Goal: Information Seeking & Learning: Learn about a topic

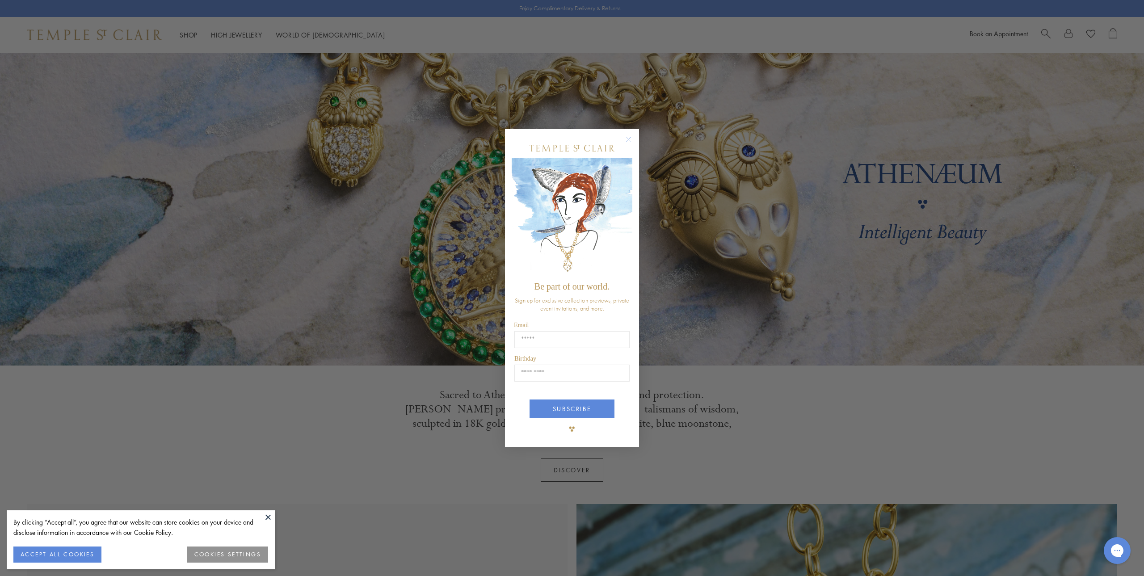
click at [629, 136] on circle "Close dialog" at bounding box center [628, 139] width 11 height 11
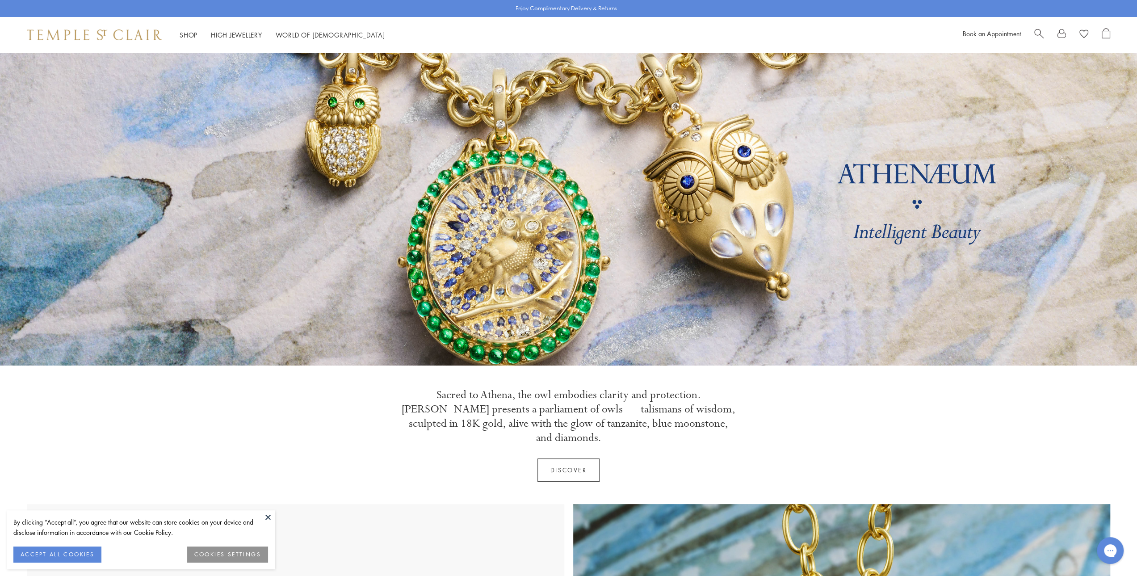
click at [238, 557] on button "COOKIES SETTINGS" at bounding box center [227, 555] width 81 height 16
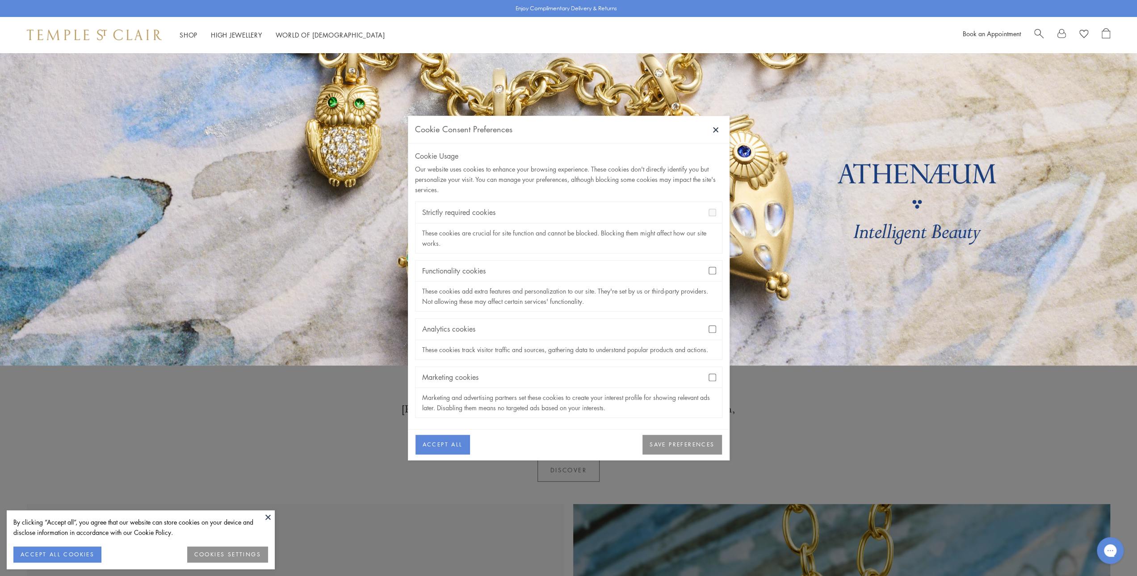
click at [673, 442] on button "SAVE PREFERENCES" at bounding box center [682, 445] width 79 height 20
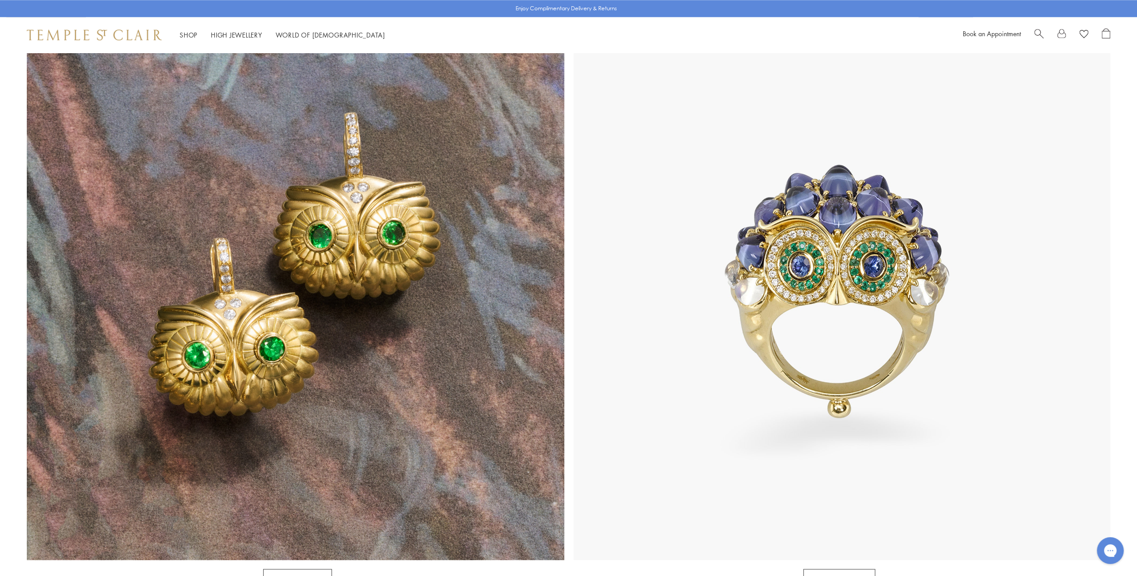
scroll to position [1028, 0]
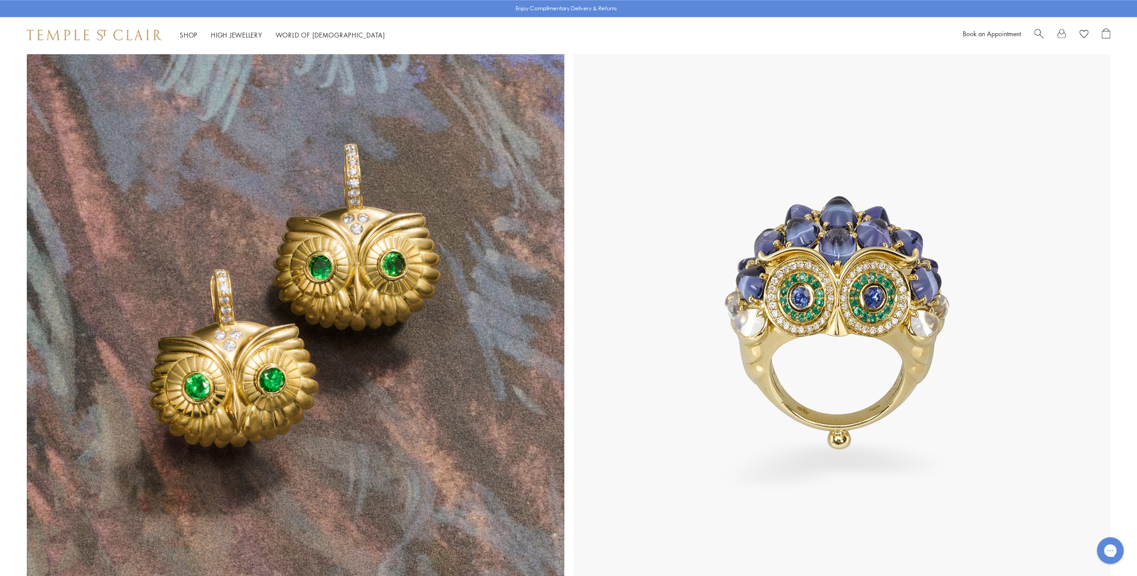
click at [413, 408] on img at bounding box center [296, 323] width 538 height 538
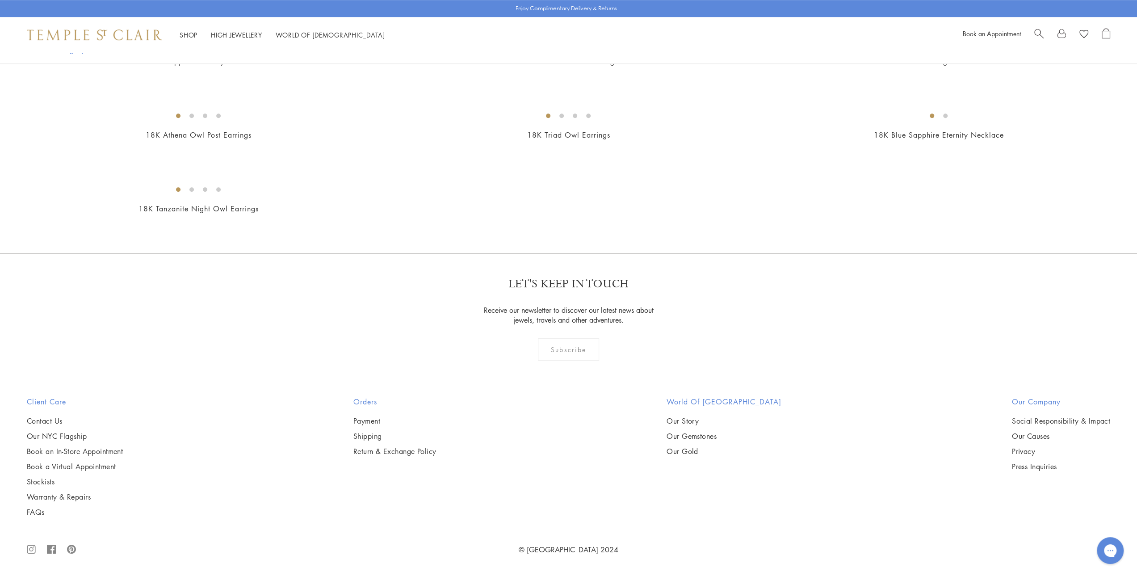
scroll to position [670, 0]
click at [0, 0] on img at bounding box center [0, 0] width 0 height 0
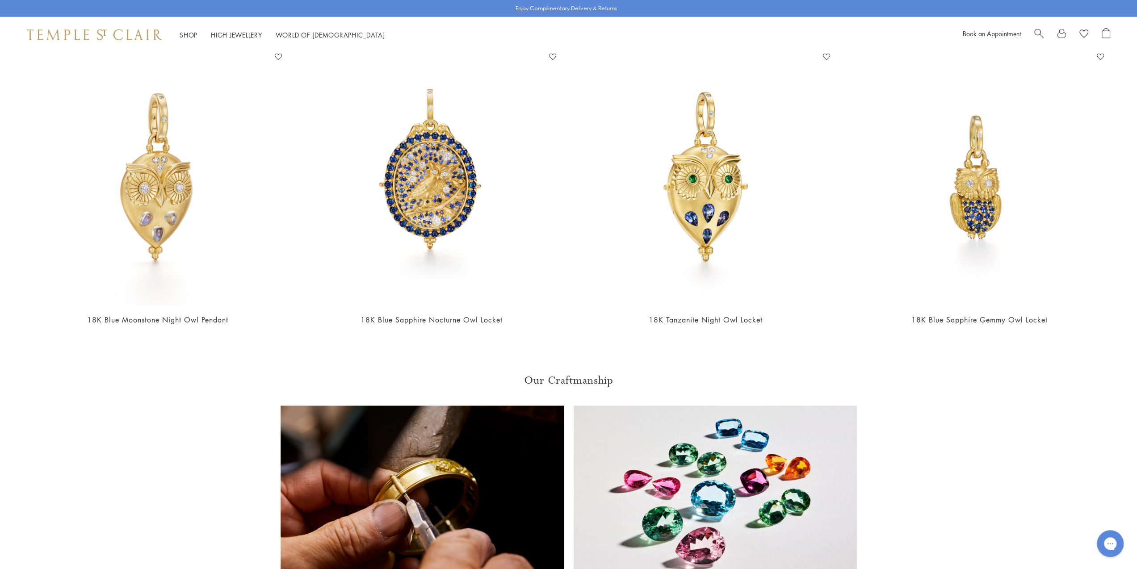
scroll to position [2547, 0]
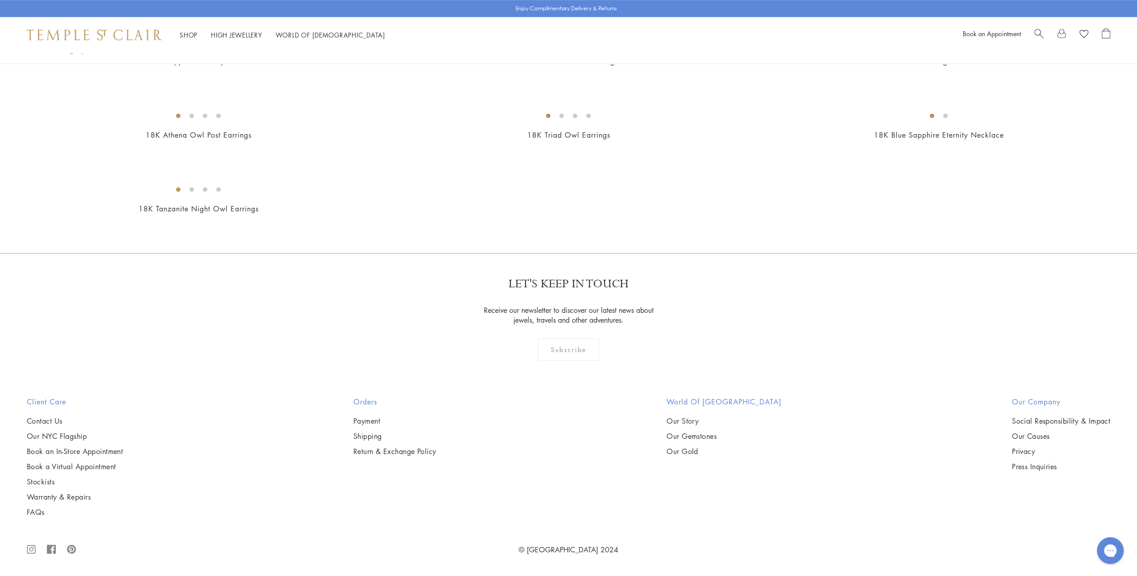
click at [0, 0] on img at bounding box center [0, 0] width 0 height 0
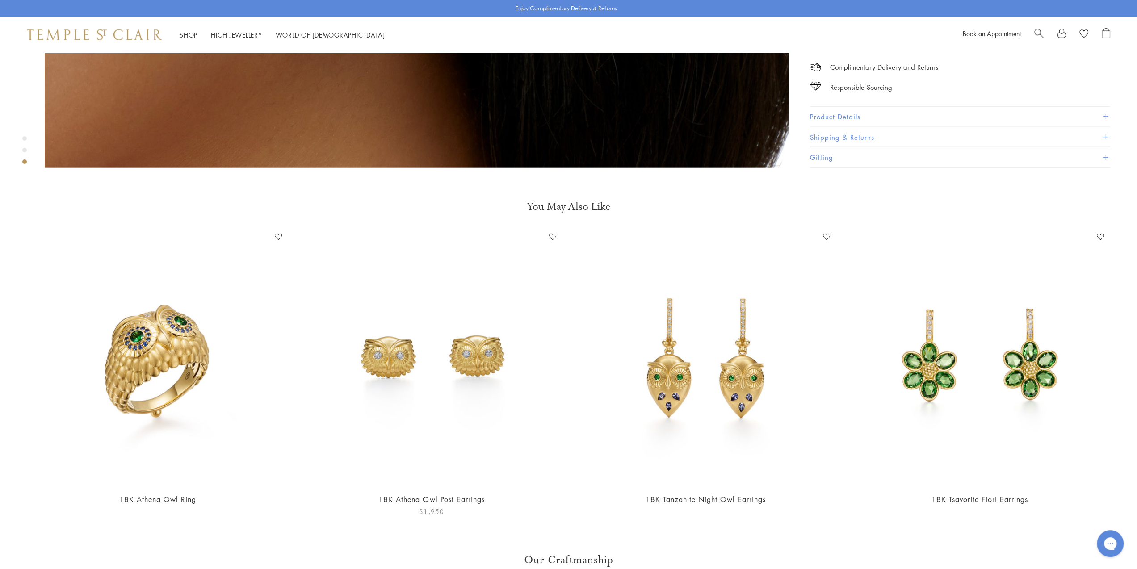
scroll to position [2145, 0]
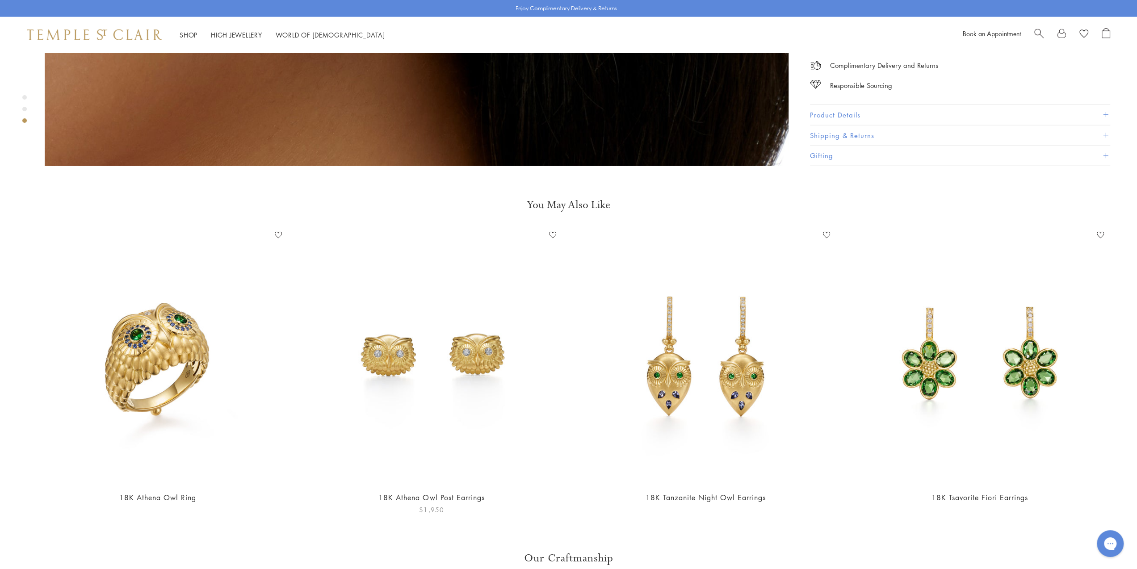
click at [454, 336] on img at bounding box center [431, 356] width 256 height 256
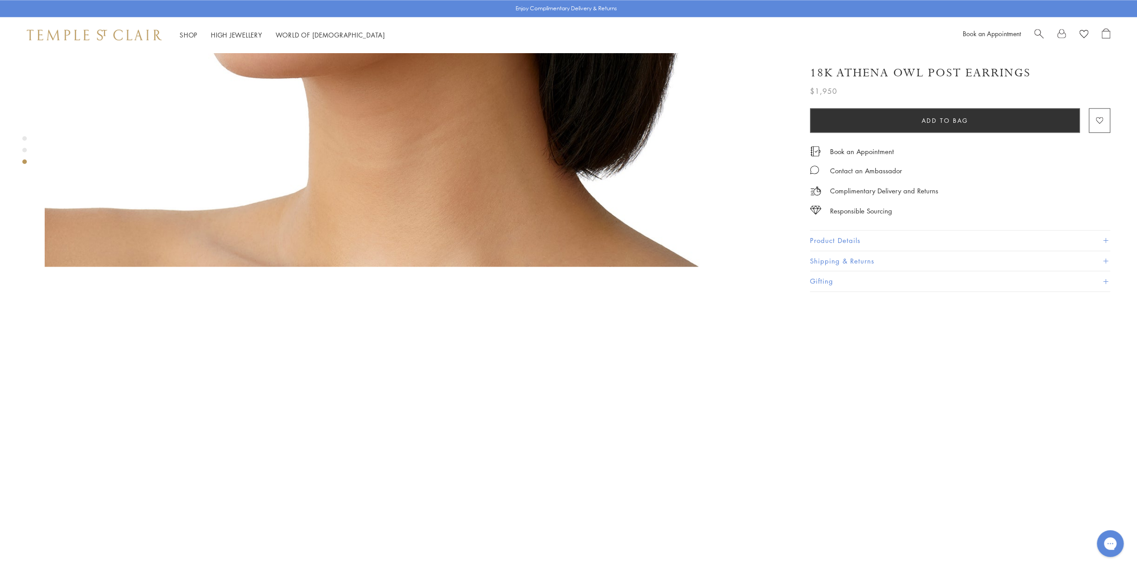
scroll to position [1251, 0]
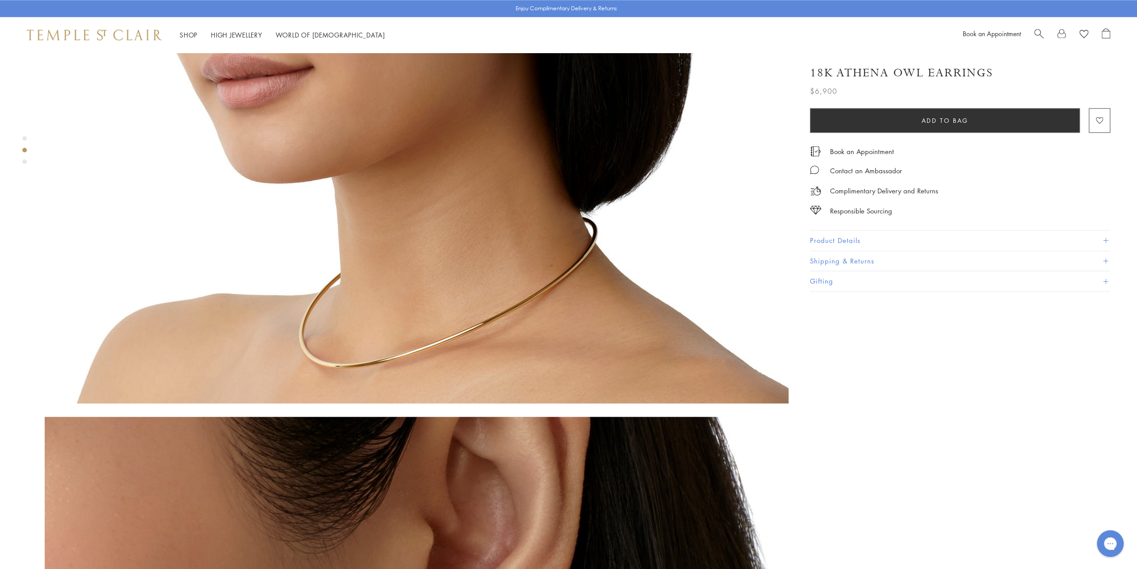
scroll to position [1117, 0]
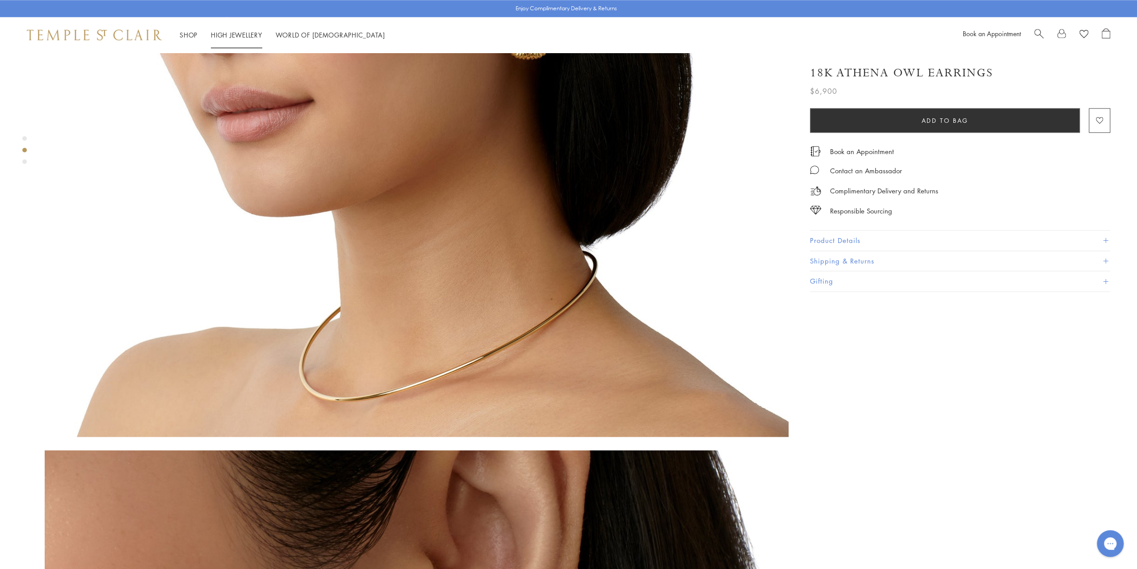
click at [234, 33] on link "High Jewellery High Jewellery" at bounding box center [236, 34] width 51 height 9
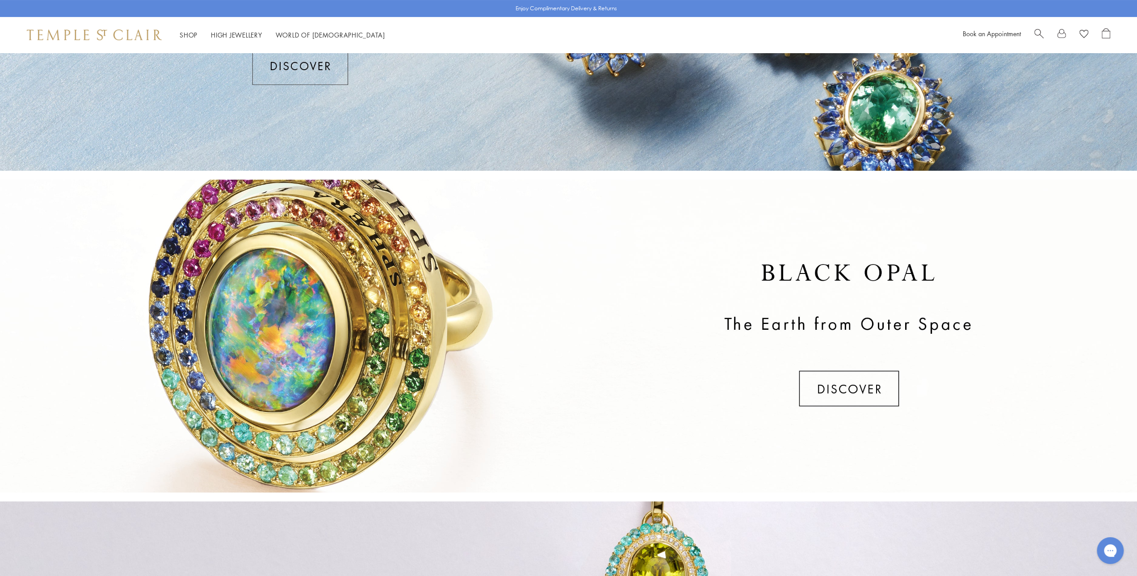
scroll to position [183, 0]
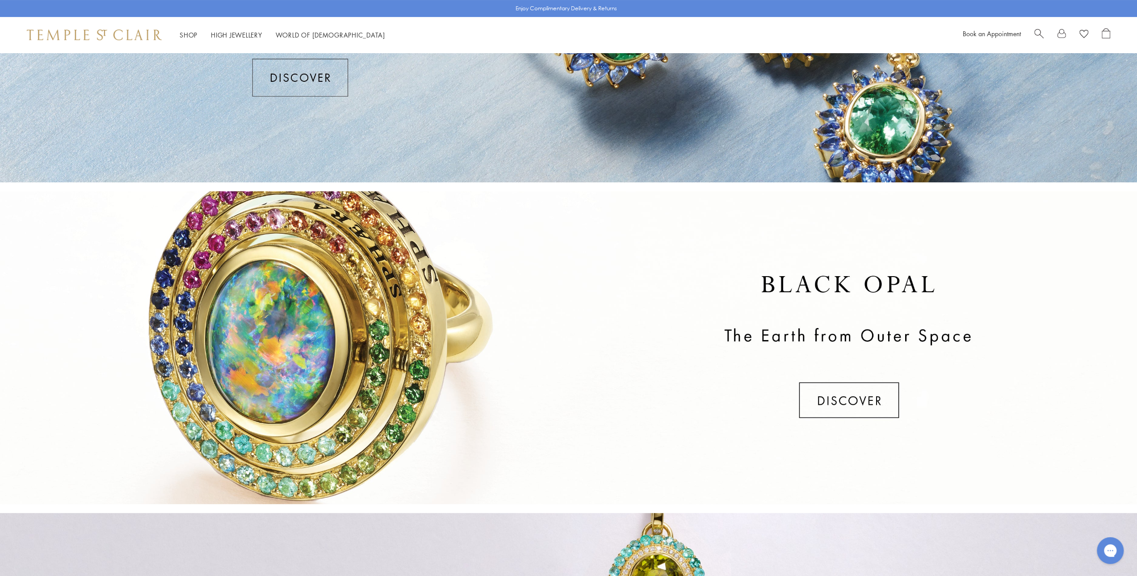
click at [863, 395] on div at bounding box center [568, 347] width 1137 height 313
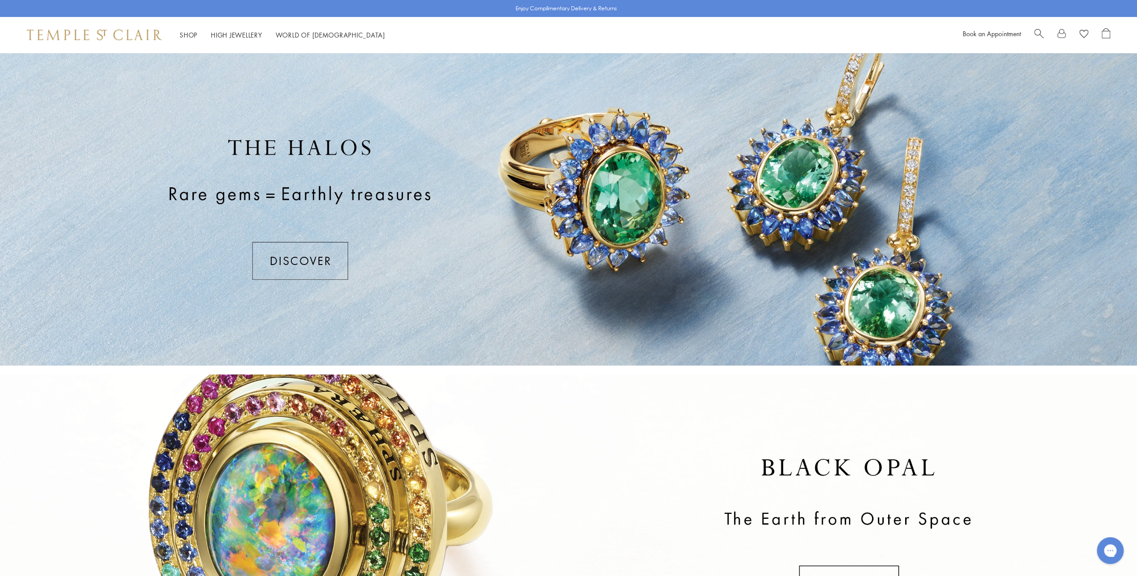
click at [312, 260] on div at bounding box center [568, 209] width 1137 height 313
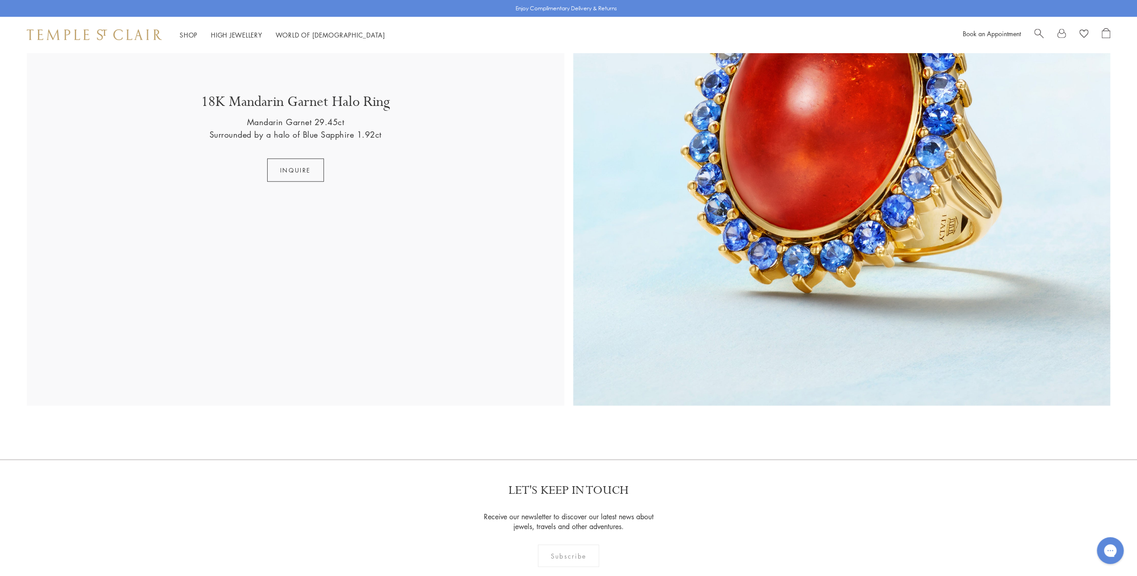
scroll to position [2351, 0]
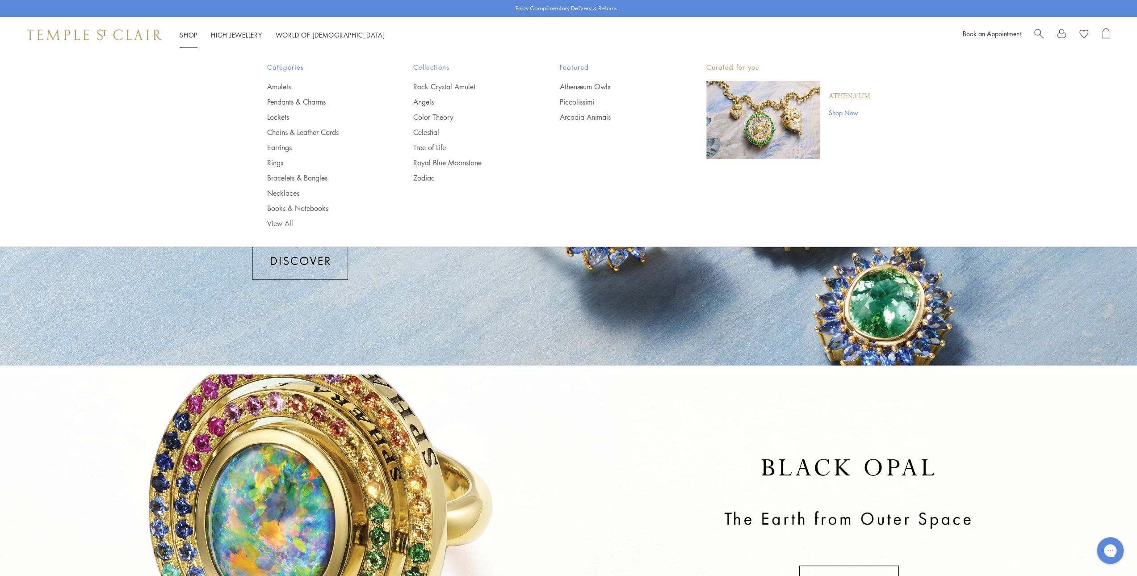
click at [188, 33] on link "Shop Shop" at bounding box center [189, 34] width 18 height 9
click at [275, 84] on link "Amulets" at bounding box center [322, 87] width 111 height 10
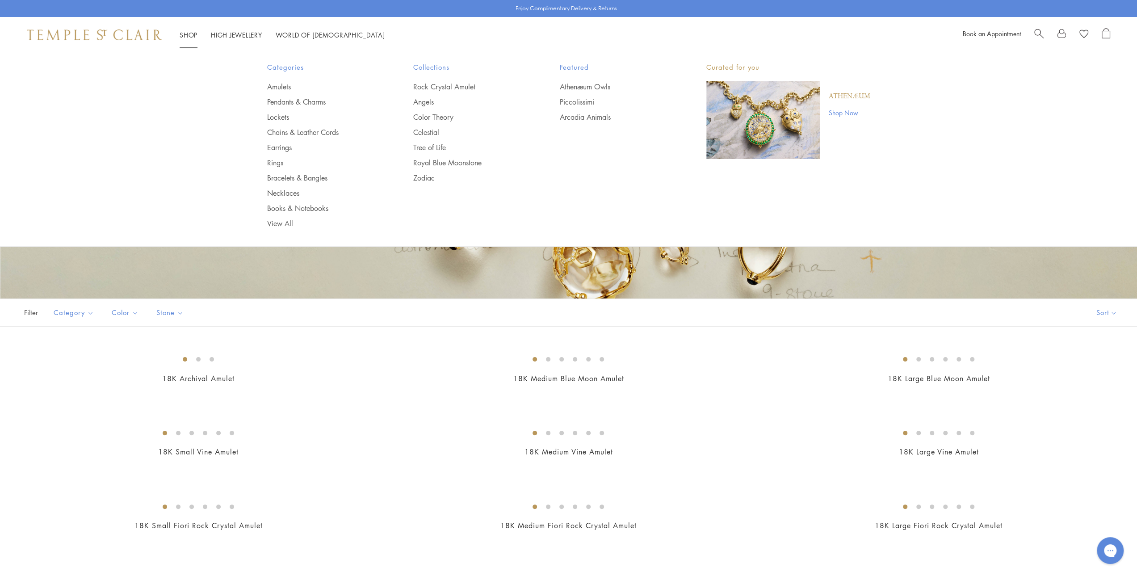
click at [189, 36] on link "Shop Shop" at bounding box center [189, 34] width 18 height 9
click at [307, 100] on link "Pendants & Charms" at bounding box center [322, 102] width 111 height 10
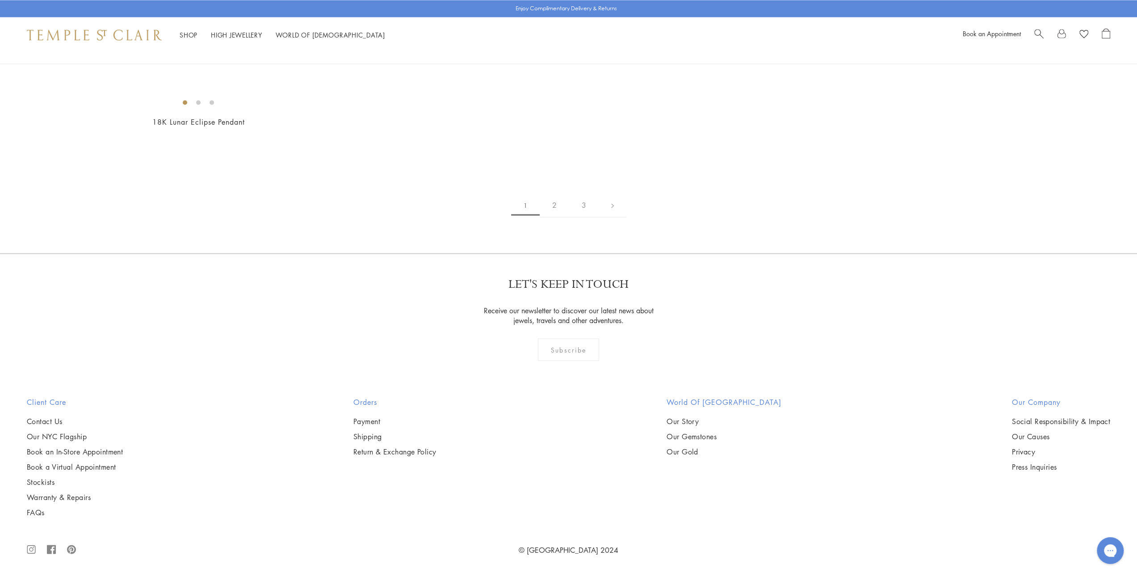
scroll to position [7016, 0]
click at [0, 0] on img at bounding box center [0, 0] width 0 height 0
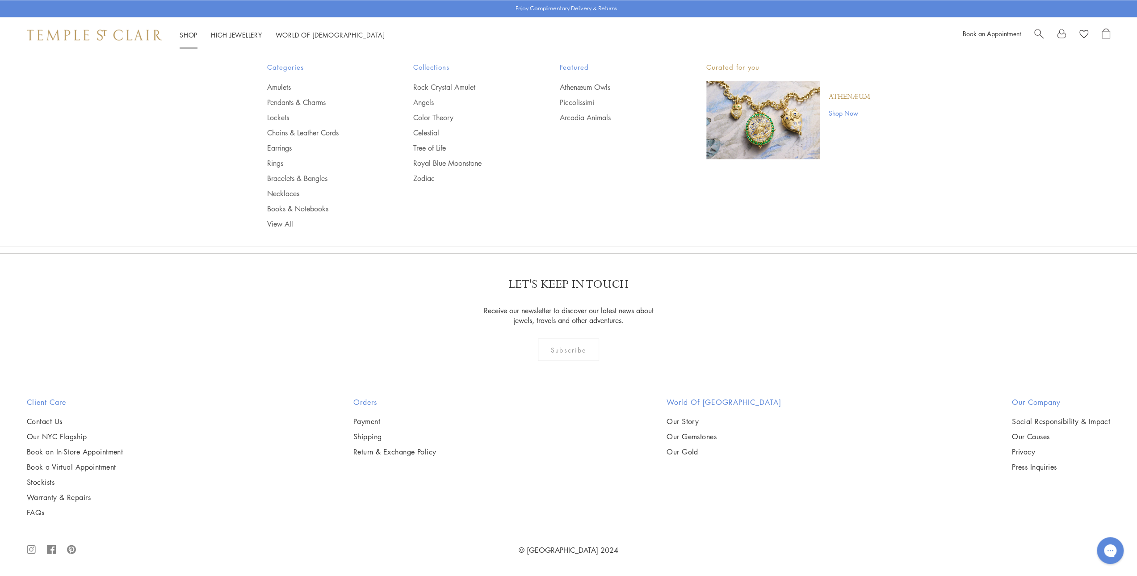
click at [188, 34] on link "Shop Shop" at bounding box center [189, 34] width 18 height 9
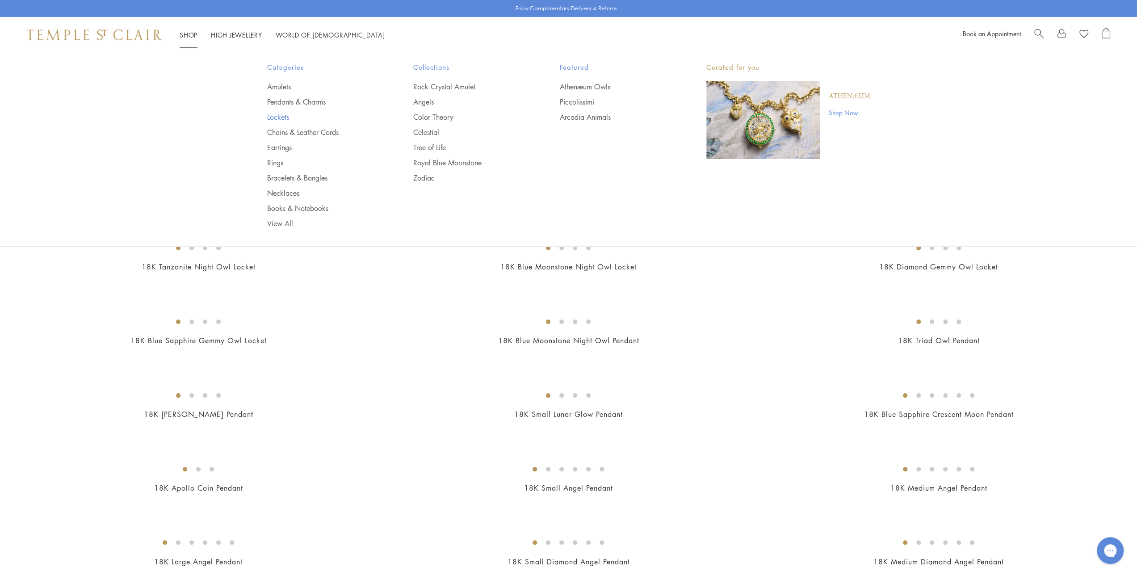
click at [280, 112] on link "Lockets" at bounding box center [322, 117] width 111 height 10
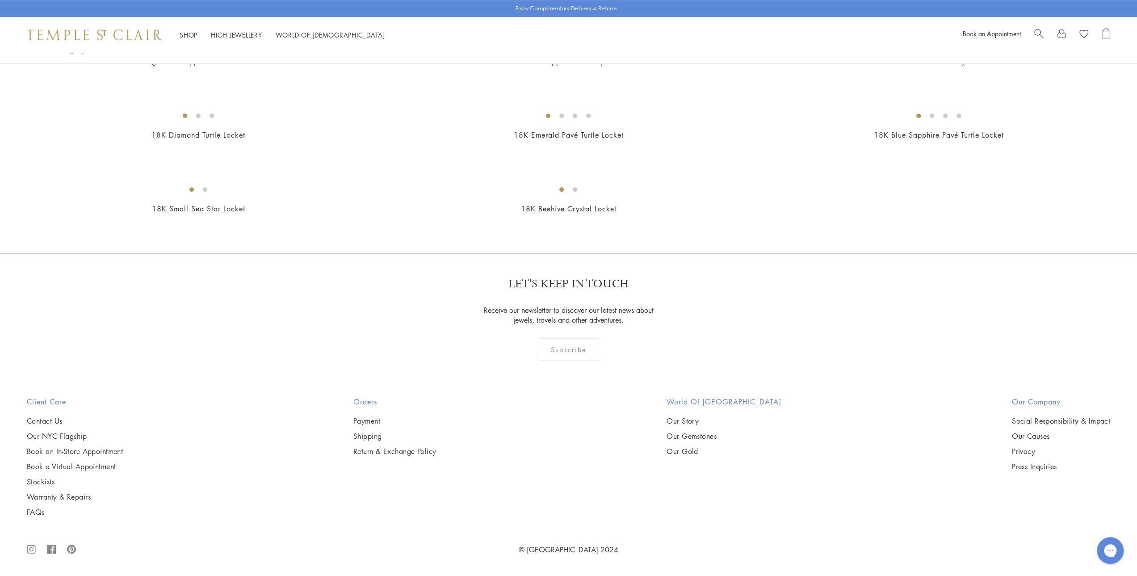
scroll to position [2502, 0]
click at [0, 0] on img at bounding box center [0, 0] width 0 height 0
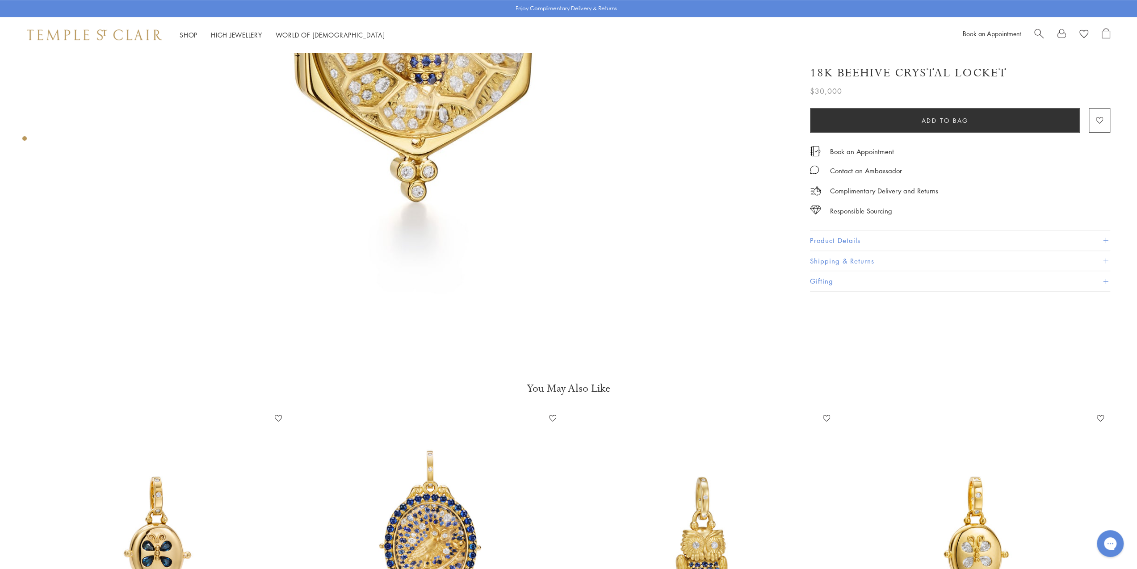
scroll to position [670, 0]
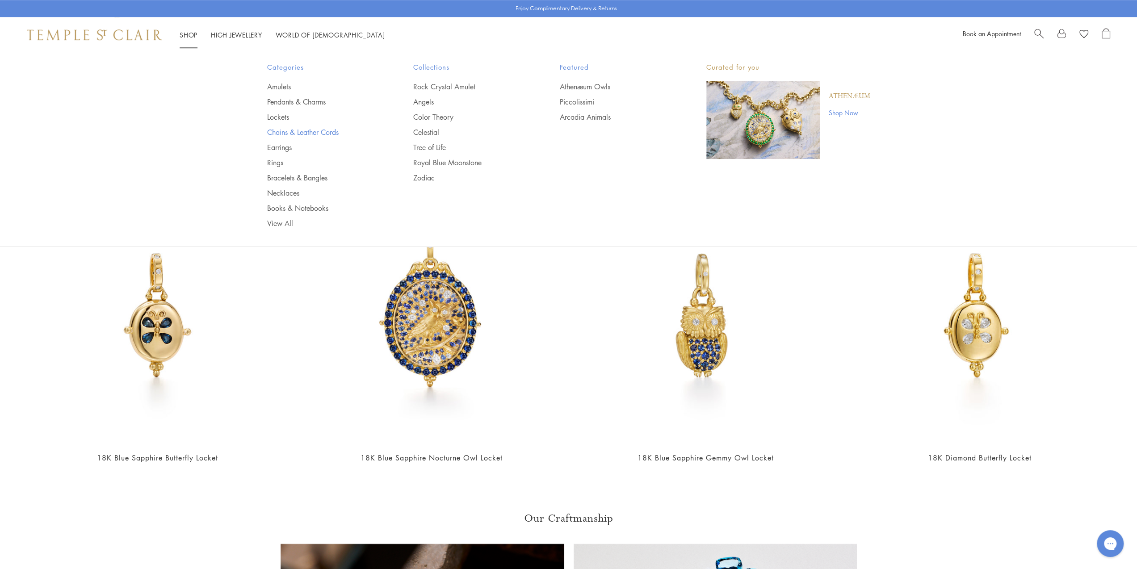
click at [307, 131] on link "Chains & Leather Cords" at bounding box center [322, 132] width 111 height 10
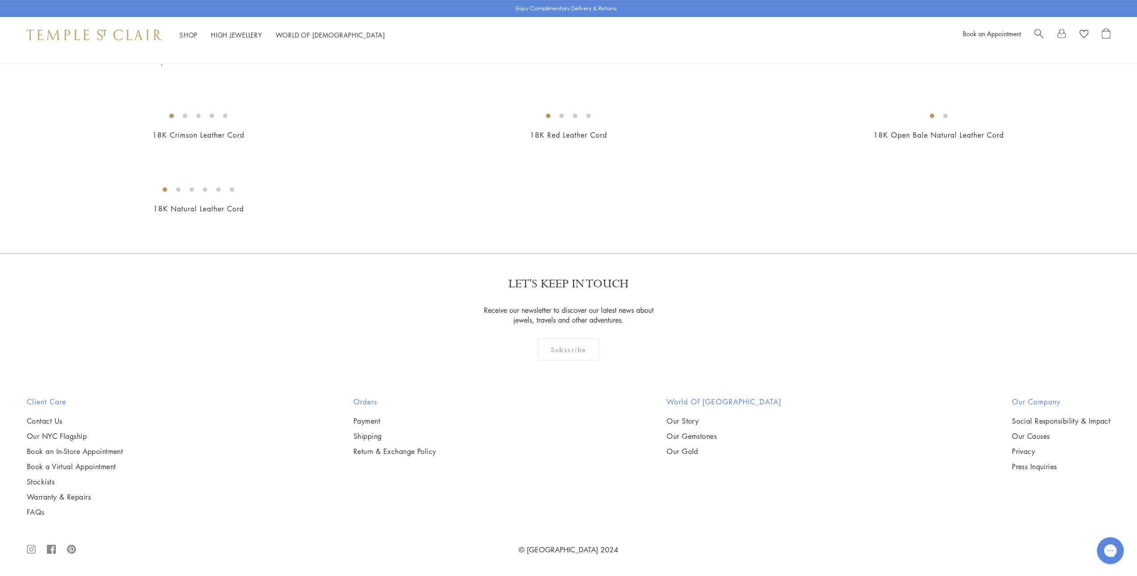
scroll to position [2726, 0]
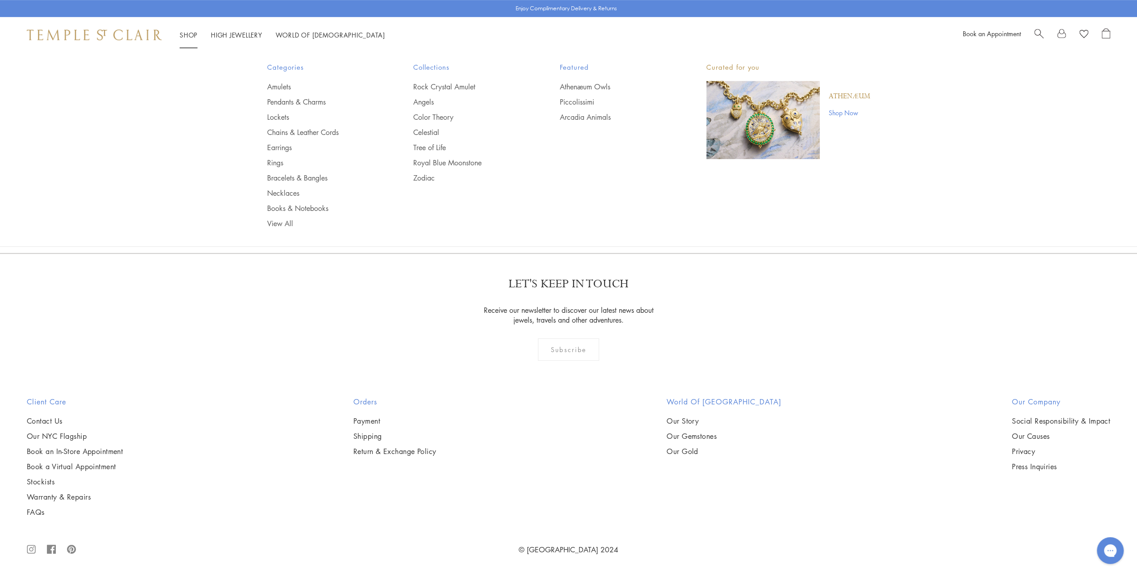
click at [186, 34] on link "Shop Shop" at bounding box center [189, 34] width 18 height 9
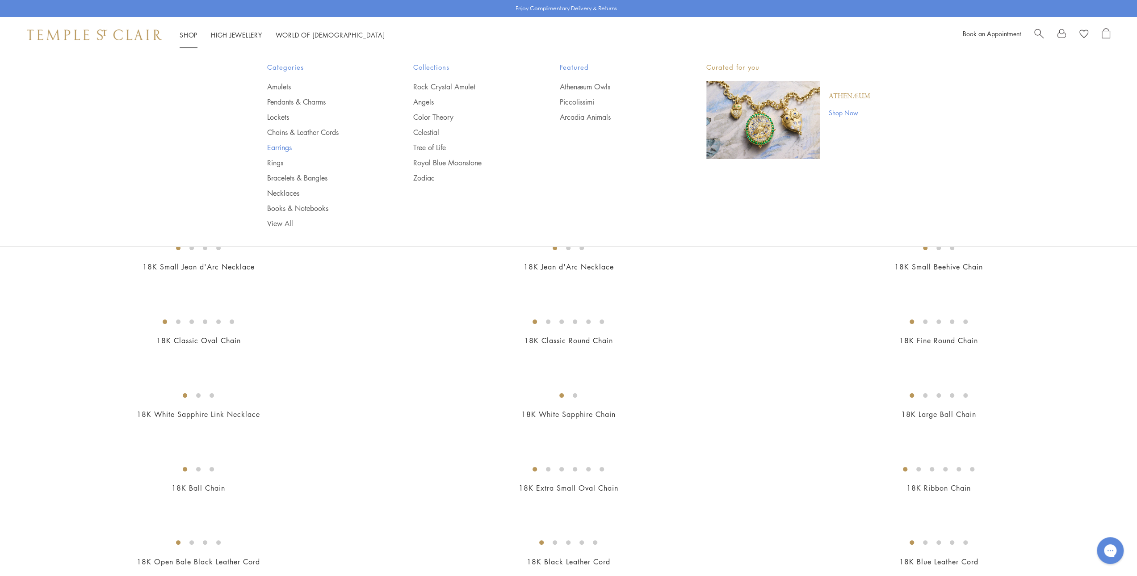
click at [280, 147] on link "Earrings" at bounding box center [322, 148] width 111 height 10
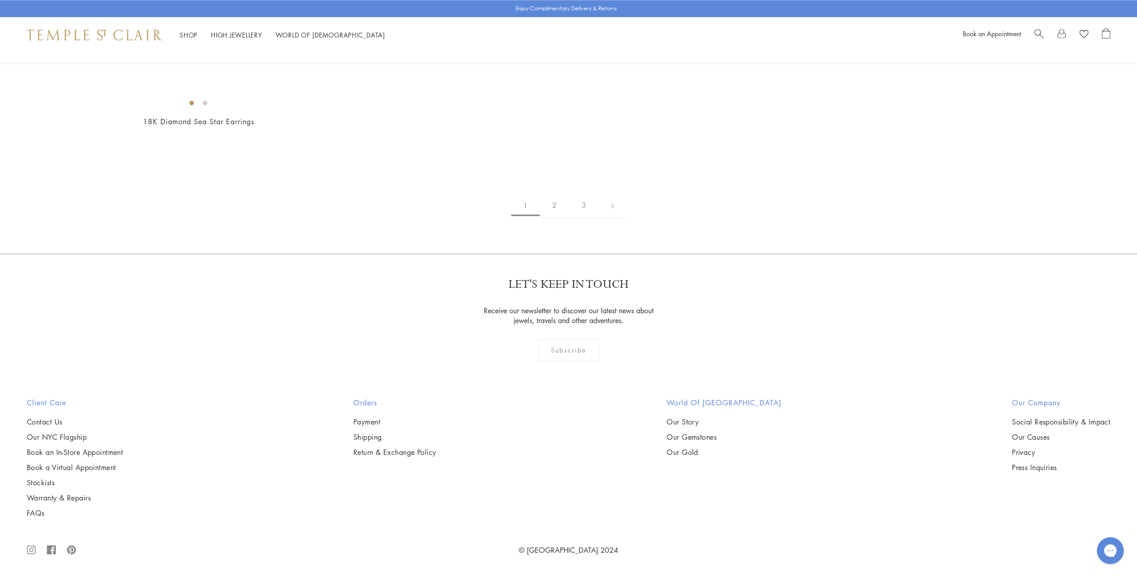
scroll to position [2145, 0]
click at [0, 0] on img at bounding box center [0, 0] width 0 height 0
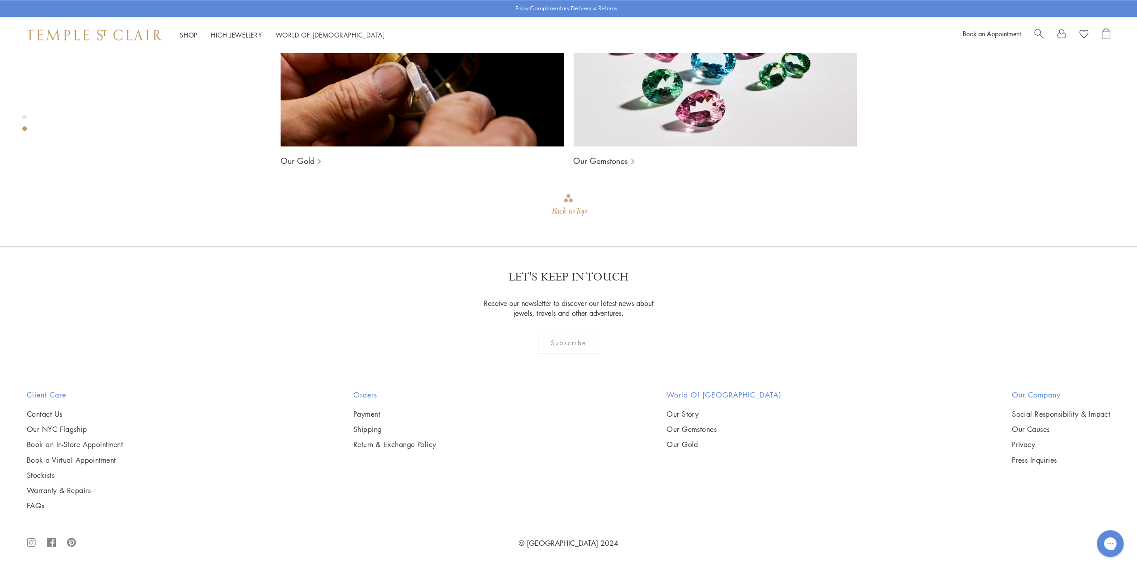
scroll to position [1393, 0]
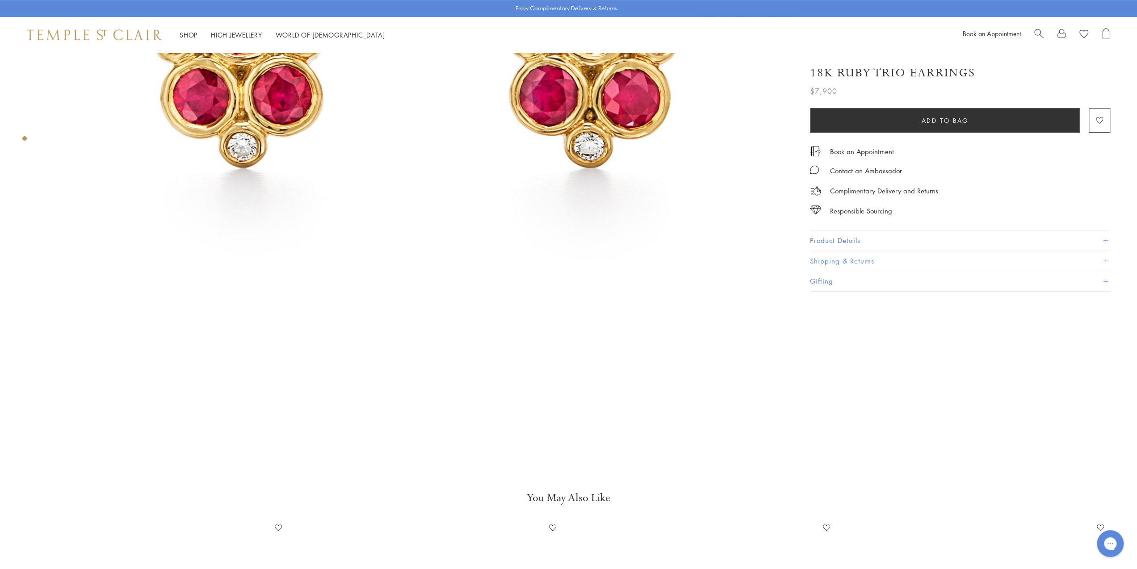
scroll to position [313, 0]
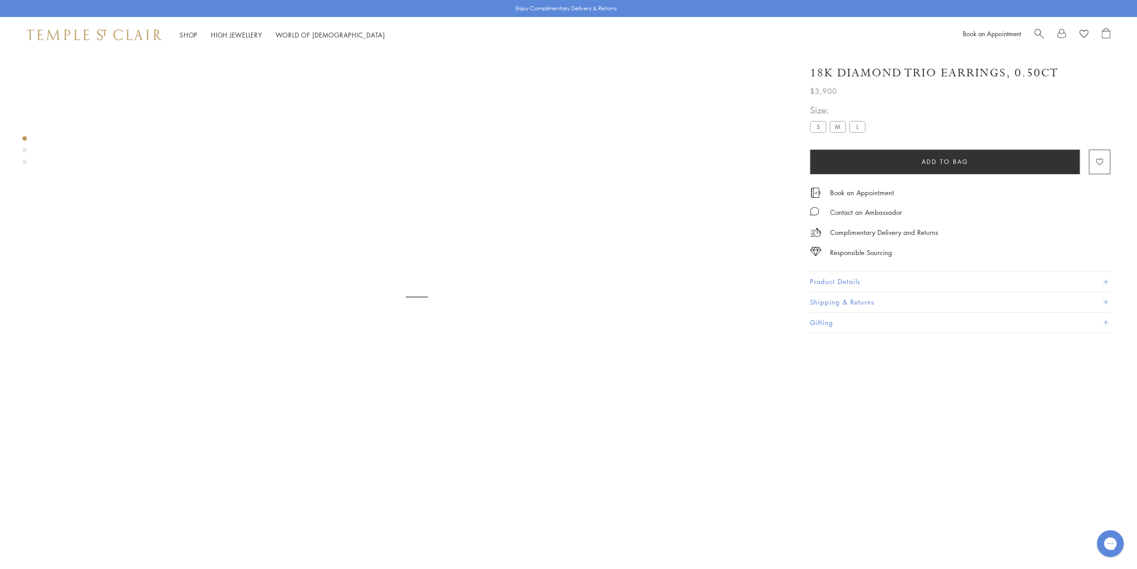
scroll to position [53, 0]
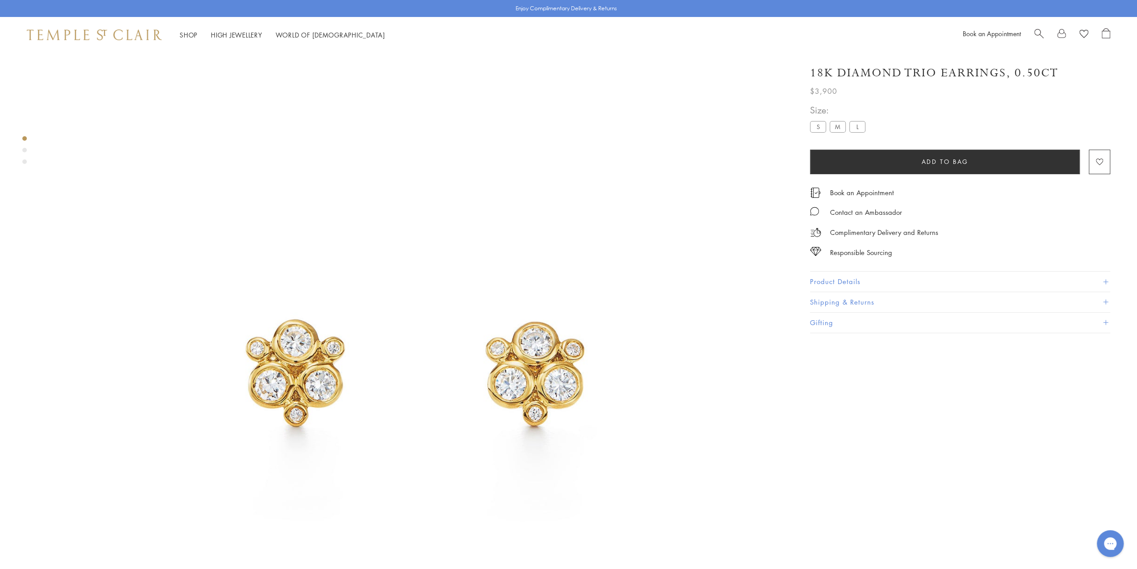
click at [835, 127] on label "M" at bounding box center [838, 126] width 16 height 11
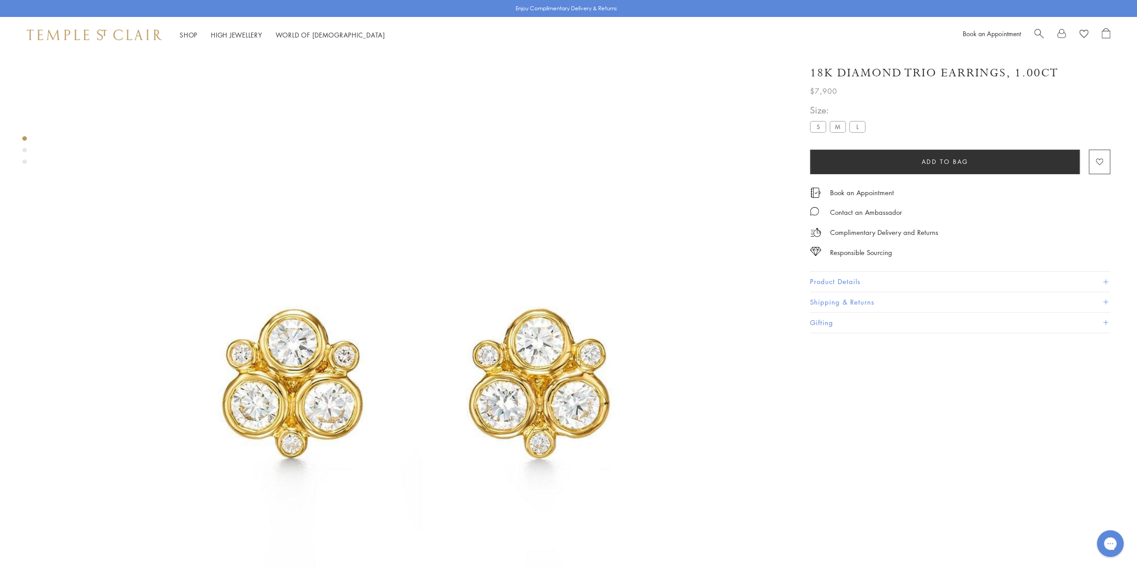
click at [858, 124] on label "L" at bounding box center [857, 126] width 16 height 11
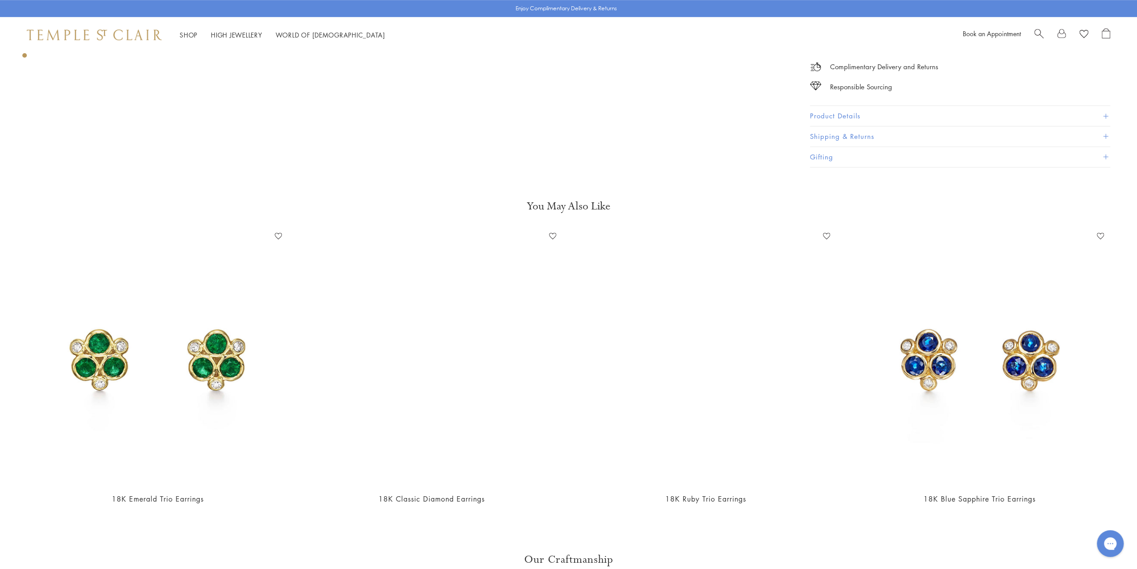
scroll to position [723, 0]
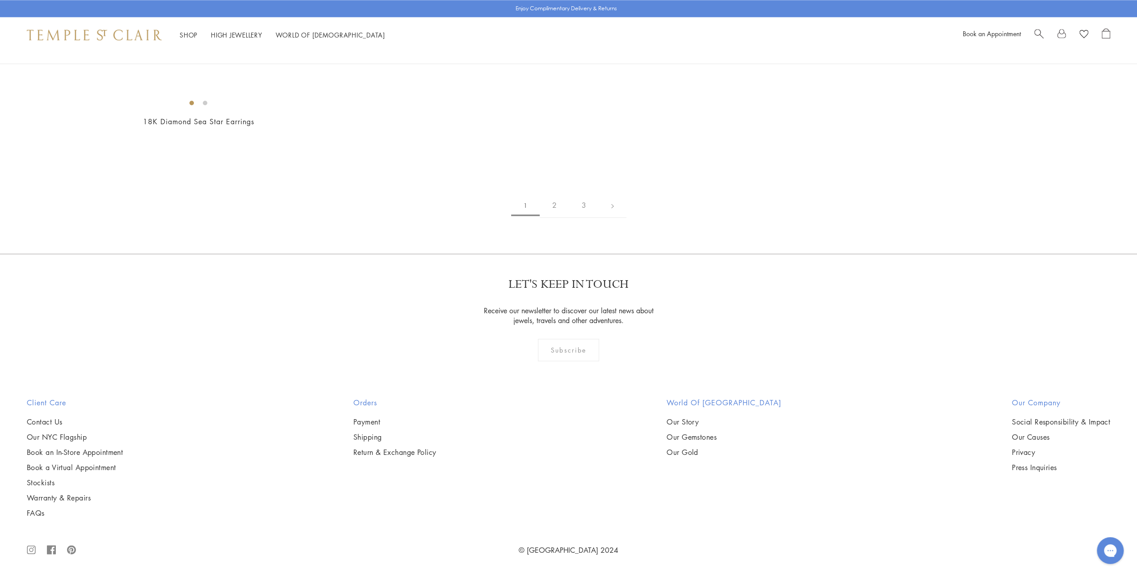
scroll to position [7239, 0]
click at [552, 218] on link "2" at bounding box center [554, 205] width 29 height 25
click at [0, 0] on img at bounding box center [0, 0] width 0 height 0
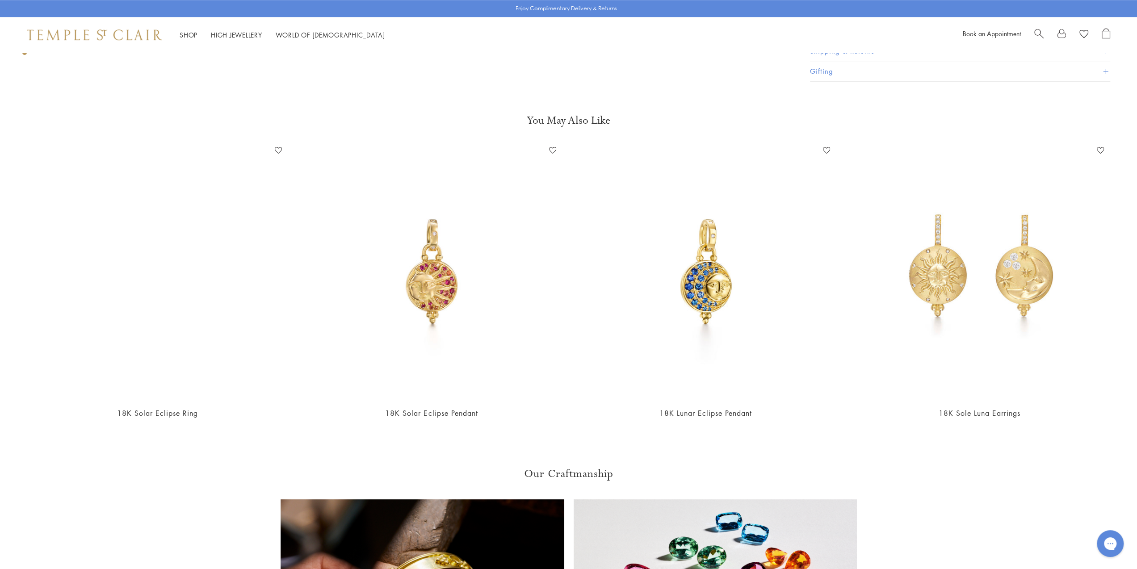
scroll to position [938, 0]
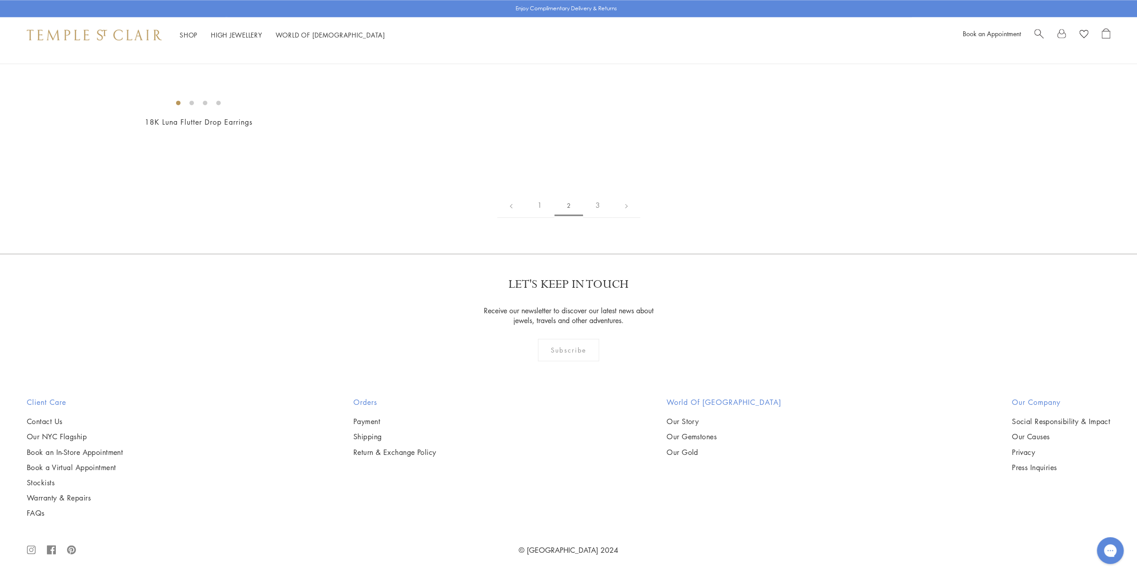
scroll to position [6882, 0]
click at [599, 218] on link "3" at bounding box center [597, 205] width 29 height 25
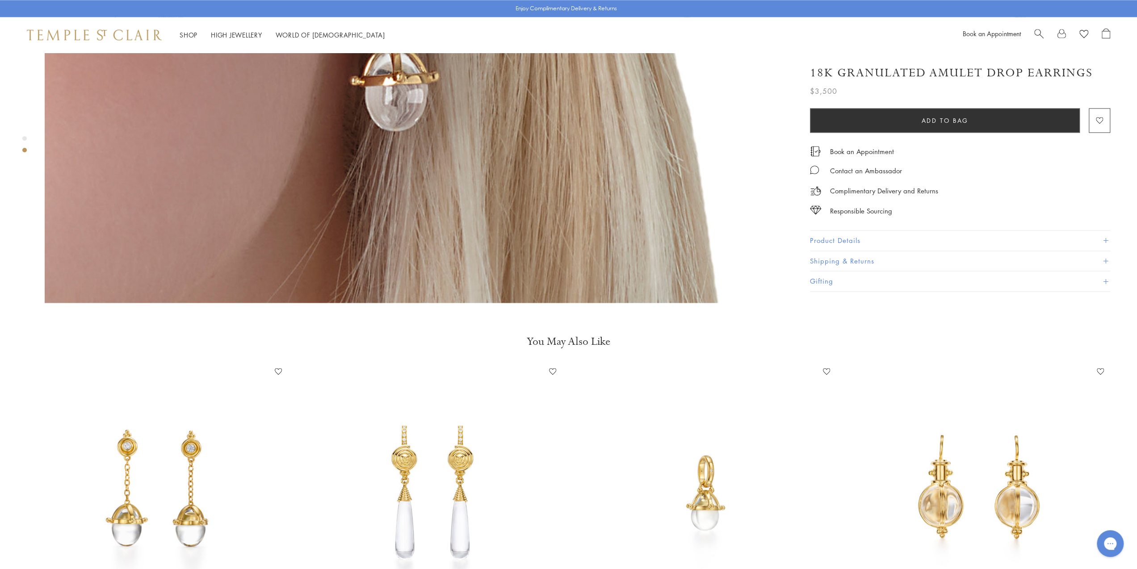
scroll to position [1475, 0]
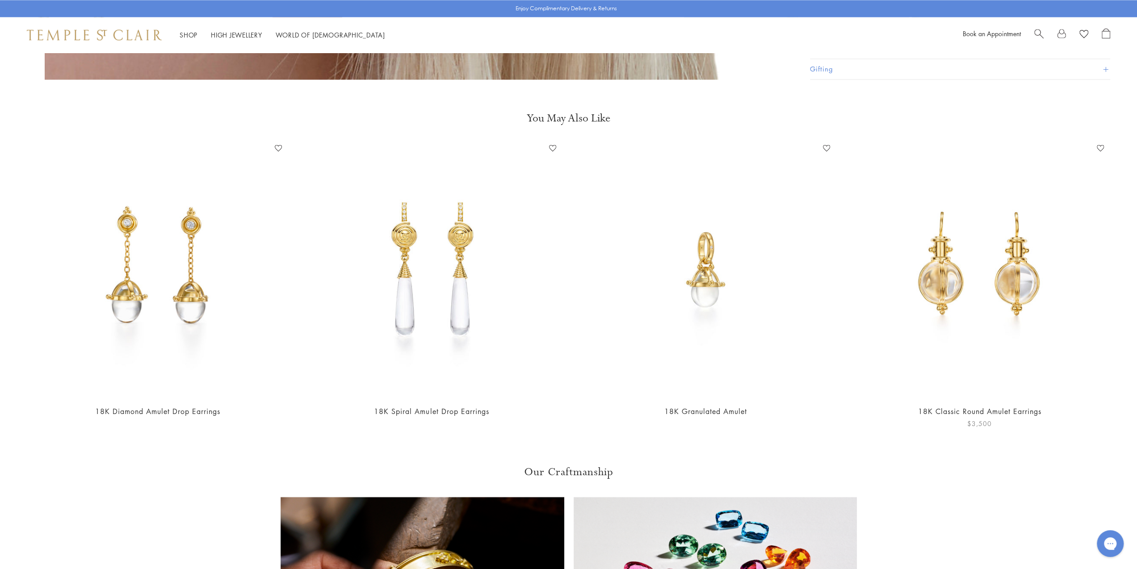
click at [993, 247] on img at bounding box center [980, 269] width 256 height 256
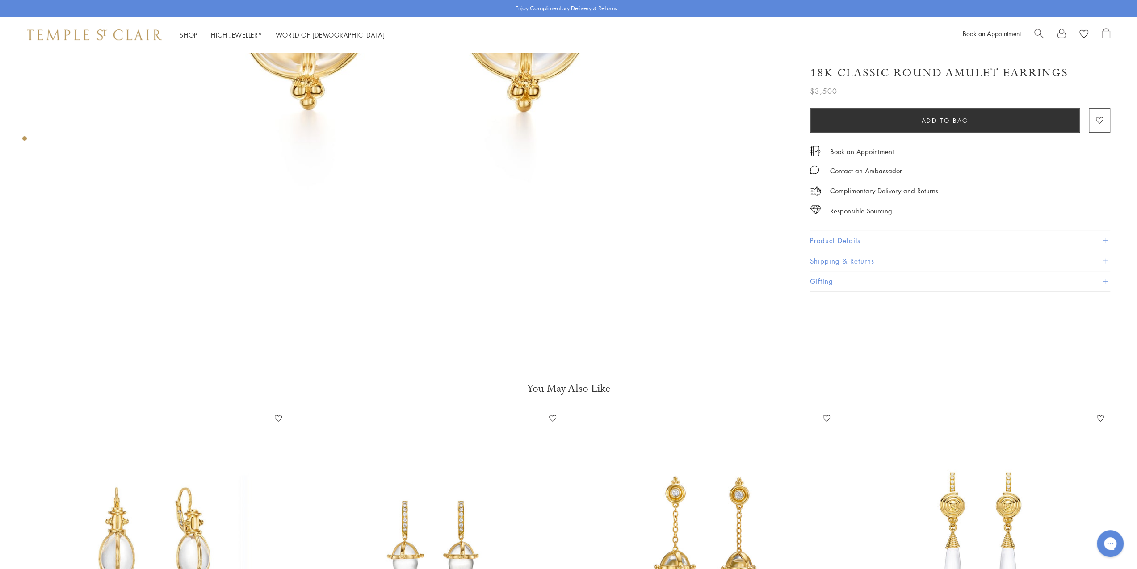
scroll to position [223, 0]
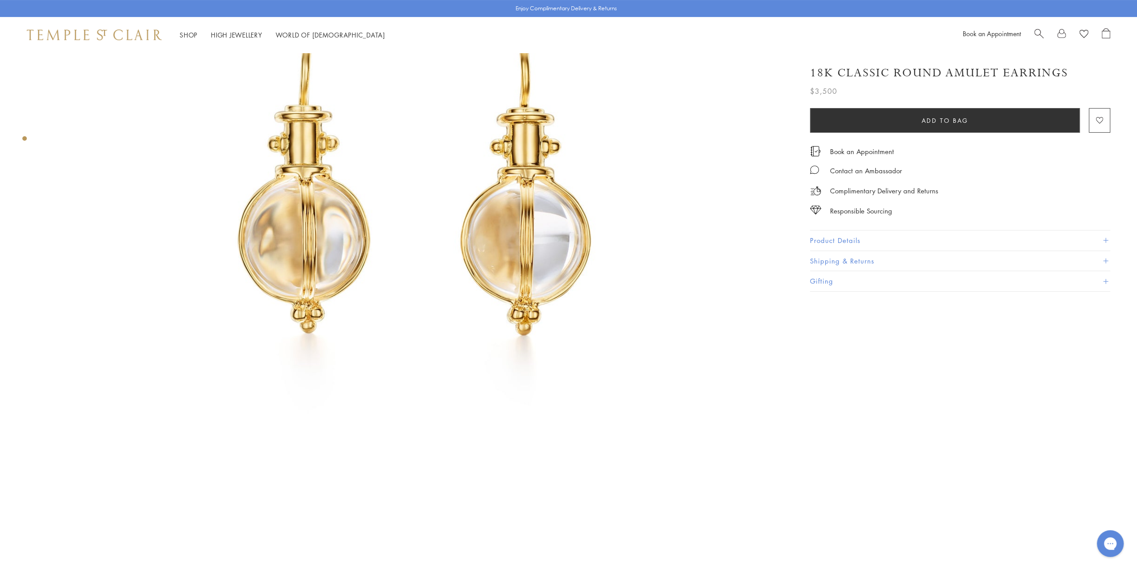
click at [538, 238] on img at bounding box center [417, 201] width 744 height 744
click at [496, 215] on img at bounding box center [417, 201] width 744 height 744
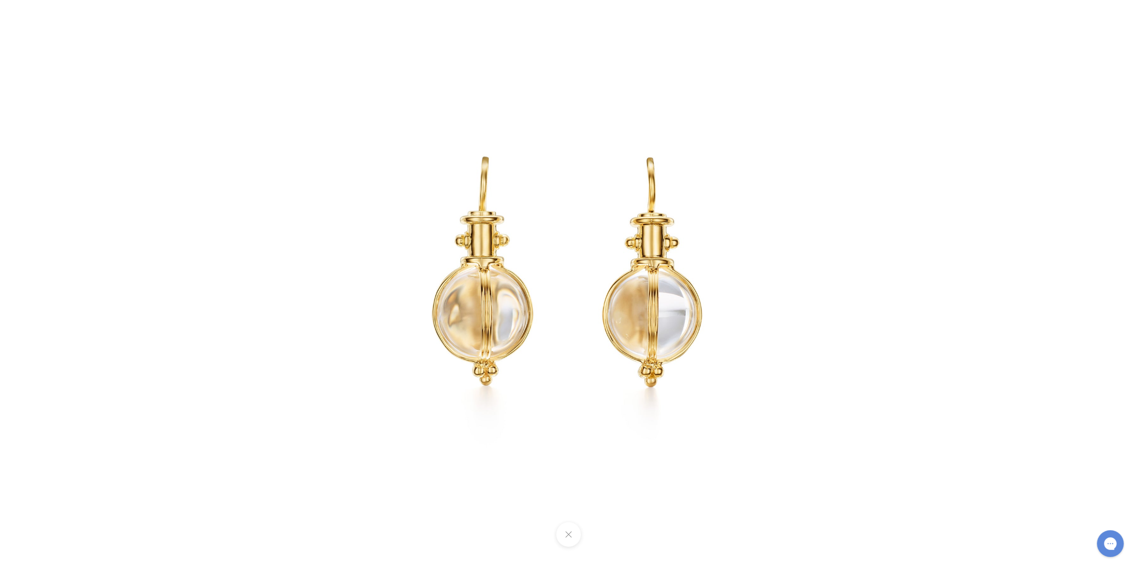
click at [496, 215] on img at bounding box center [568, 284] width 569 height 569
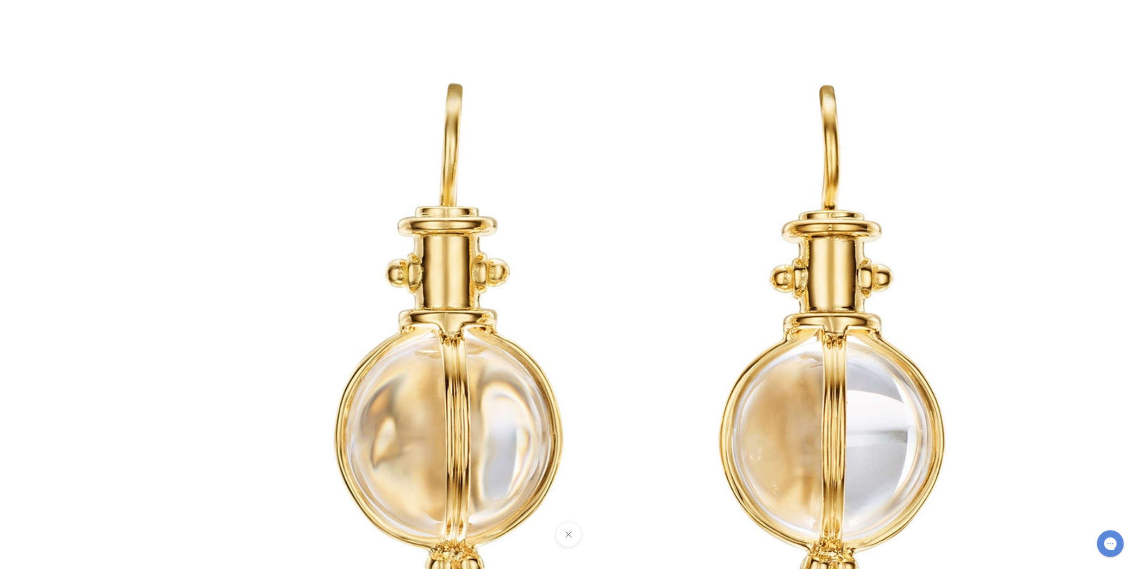
click at [496, 215] on img at bounding box center [643, 372] width 1287 height 1287
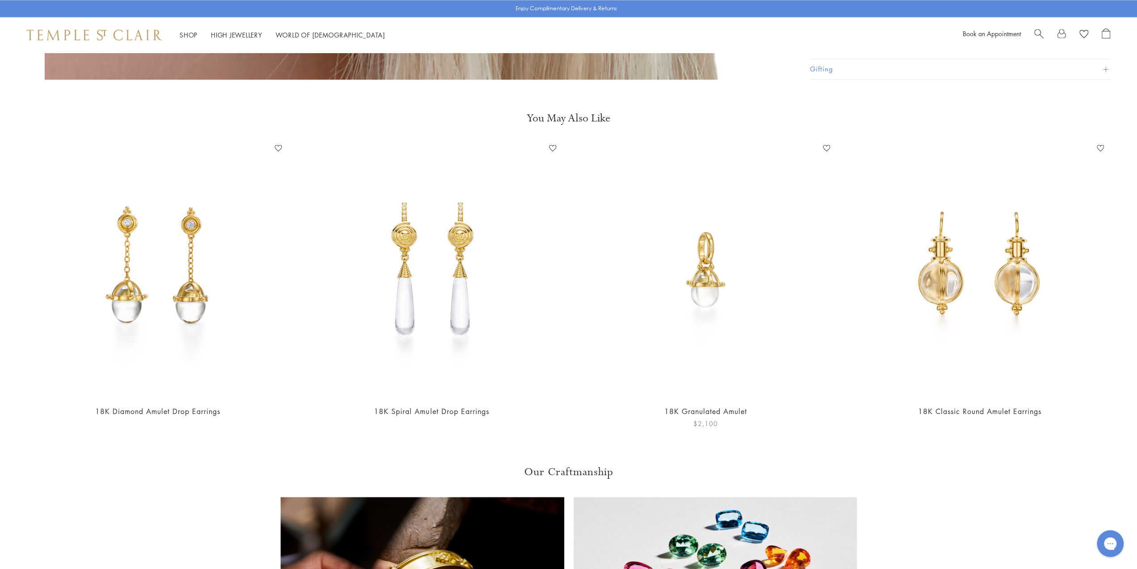
click at [711, 257] on img at bounding box center [706, 269] width 256 height 256
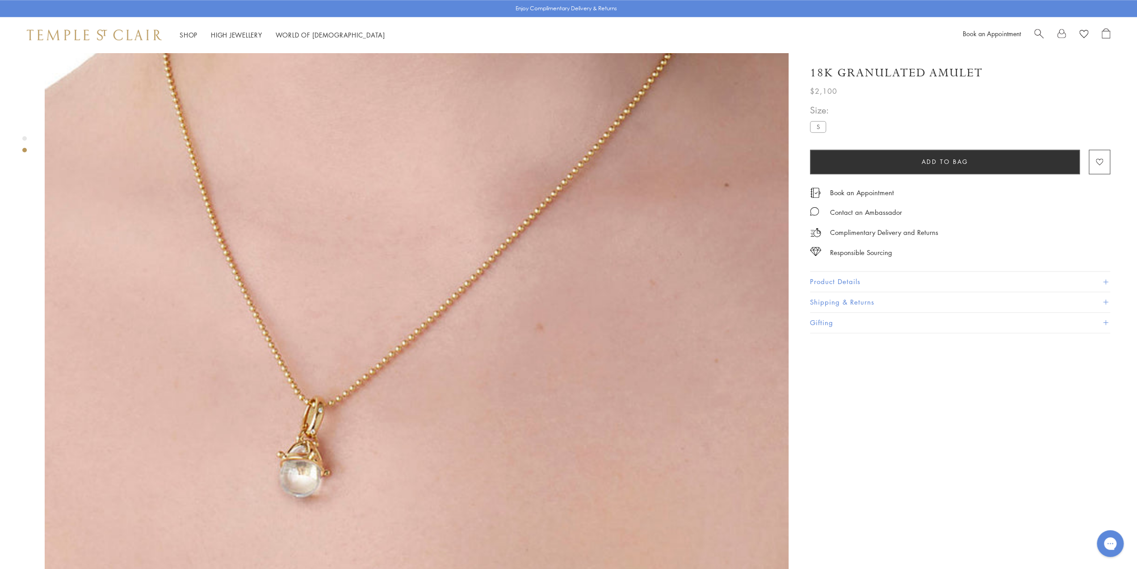
scroll to position [1072, 0]
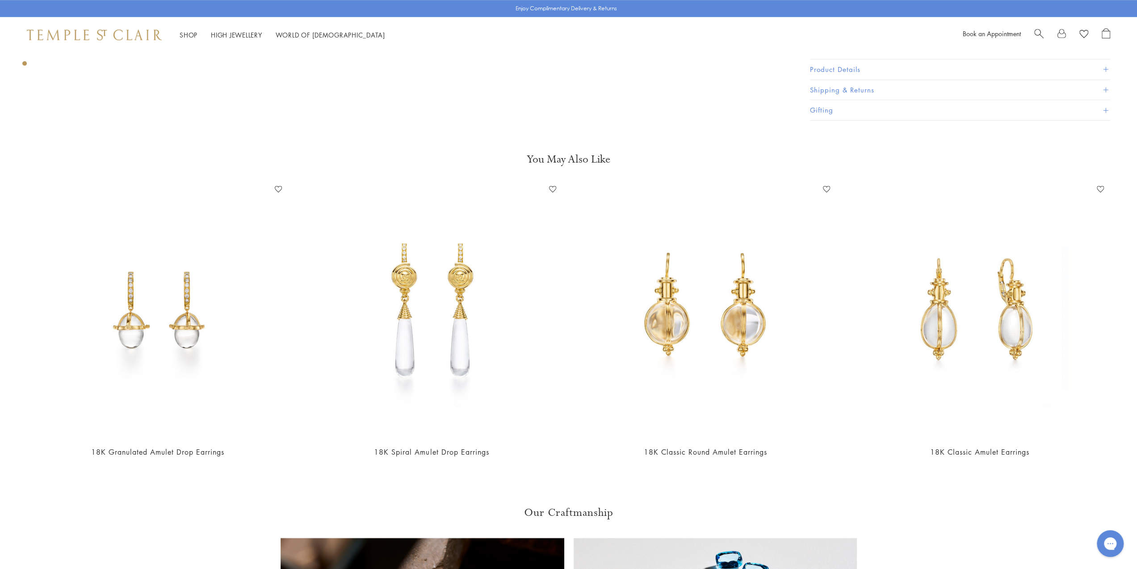
scroll to position [715, 0]
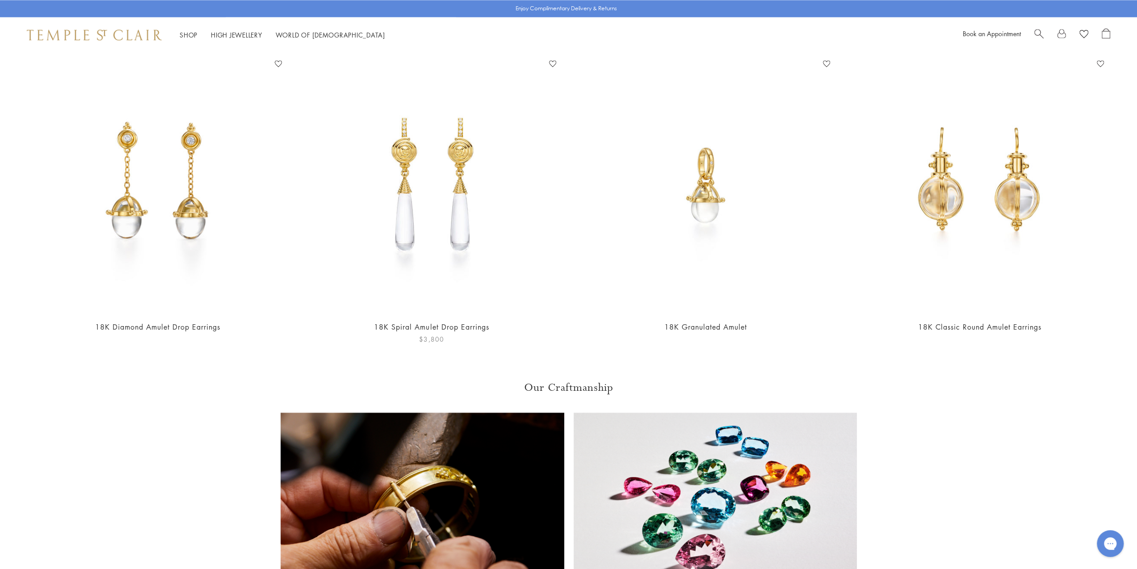
scroll to position [1475, 0]
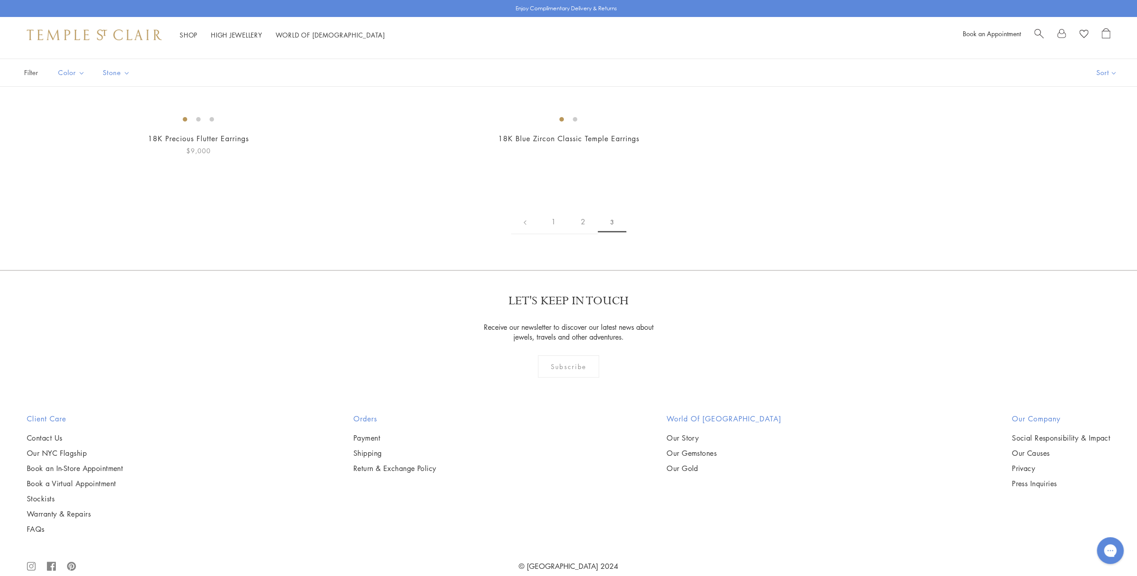
scroll to position [134, 0]
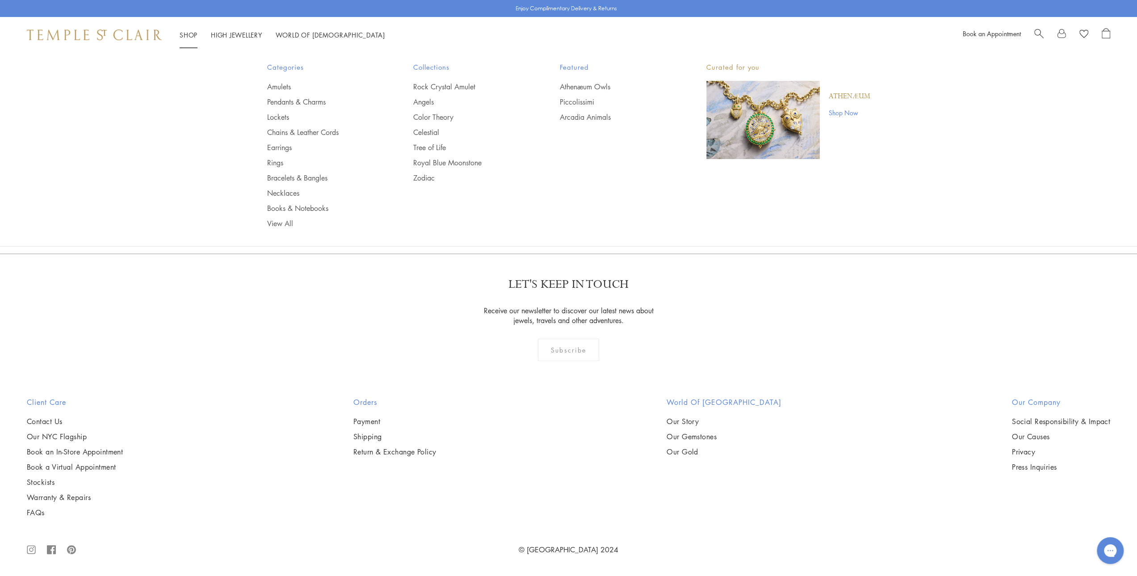
click at [187, 31] on li "Shop Shop Categories Amulets Pendants & Charms Lockets Chains & Leather Cords E…" at bounding box center [189, 34] width 18 height 11
click at [268, 158] on link "Rings" at bounding box center [322, 163] width 111 height 10
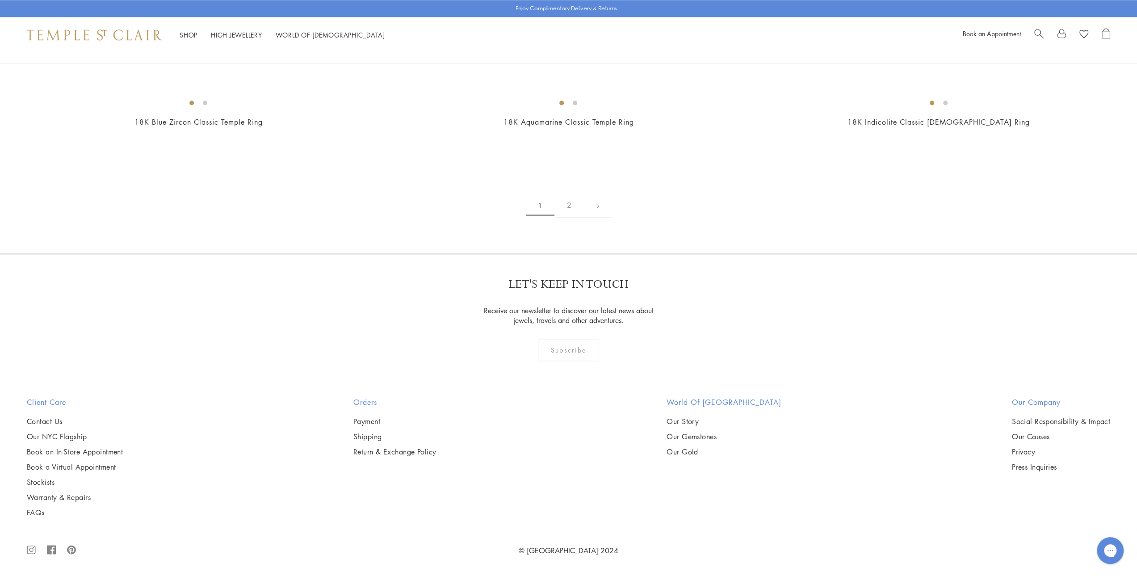
scroll to position [6480, 0]
click at [568, 218] on link "2" at bounding box center [569, 205] width 29 height 25
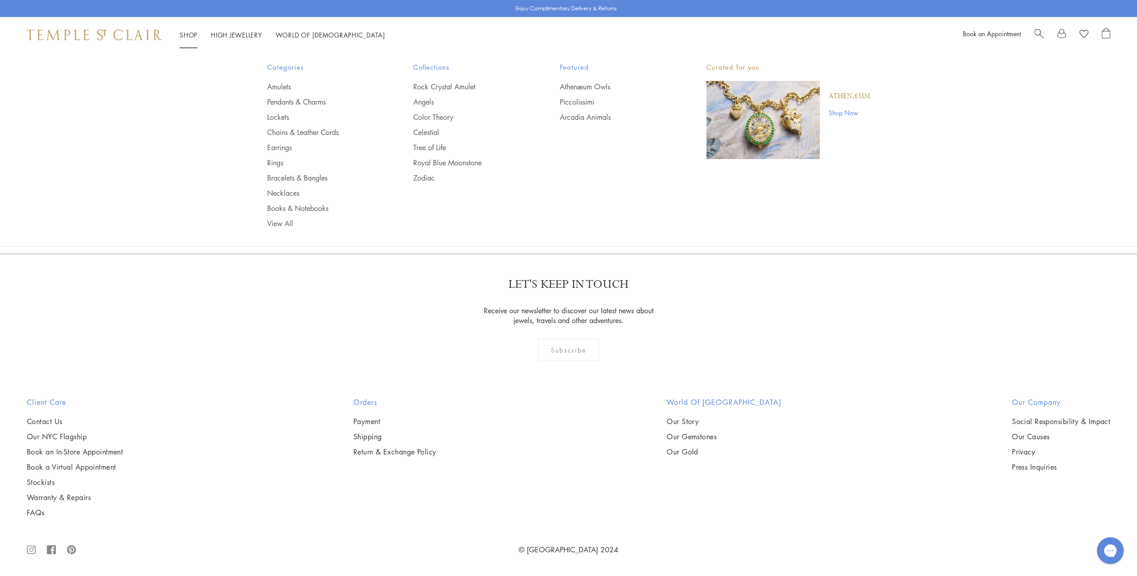
click at [189, 32] on link "Shop Shop" at bounding box center [189, 34] width 18 height 9
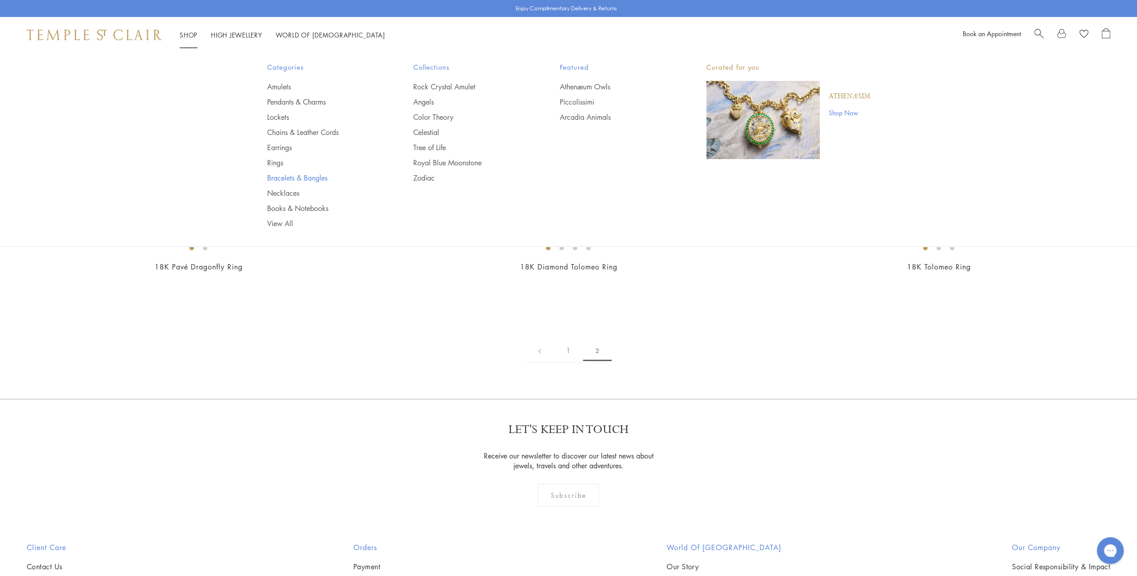
click at [293, 173] on link "Bracelets & Bangles" at bounding box center [322, 178] width 111 height 10
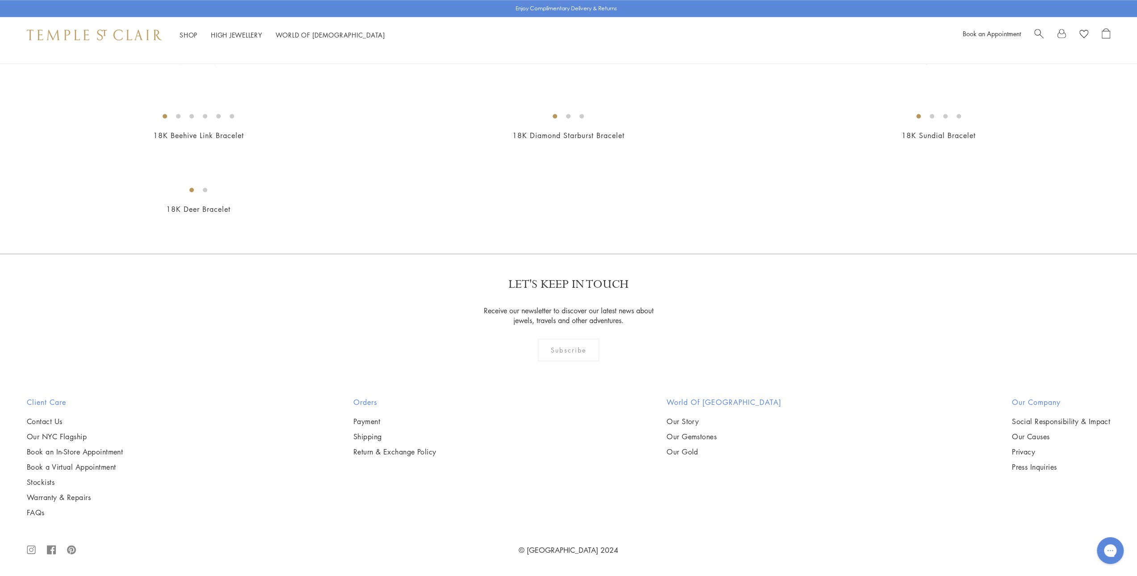
scroll to position [5050, 0]
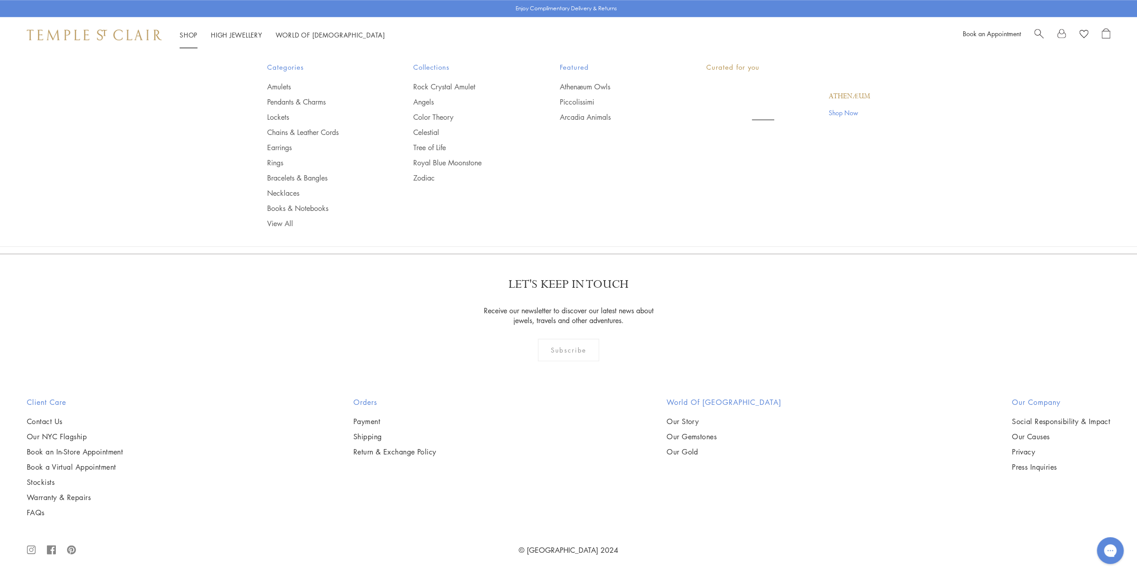
click at [186, 33] on link "Shop Shop" at bounding box center [189, 34] width 18 height 9
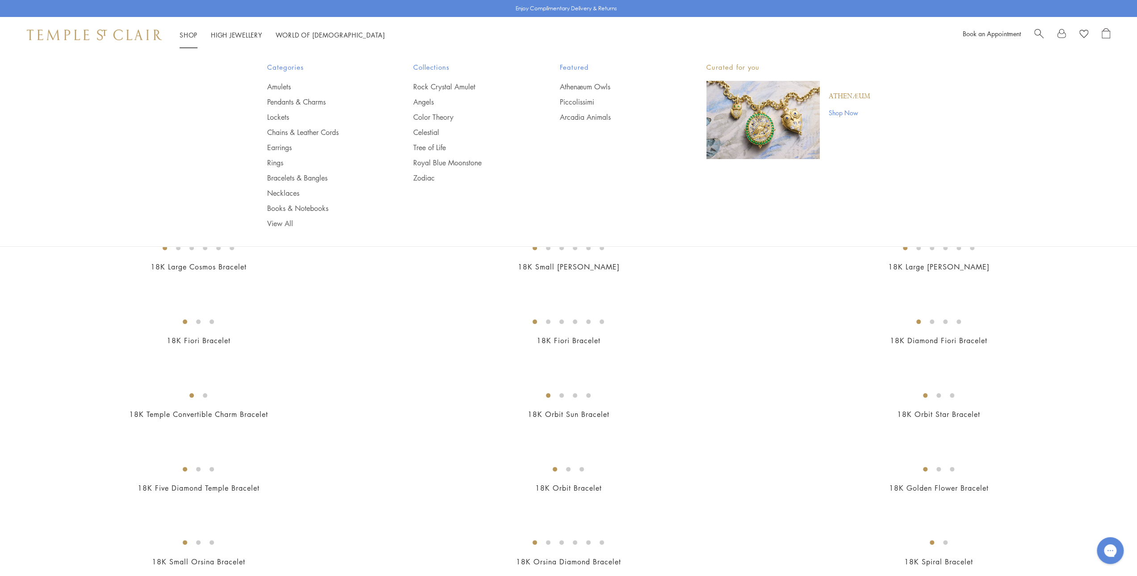
click at [287, 186] on ul "Amulets Pendants & Charms Lockets Chains & Leather Cords Earrings Rings Bracele…" at bounding box center [322, 155] width 111 height 147
click at [187, 35] on link "Shop Shop" at bounding box center [189, 34] width 18 height 9
click at [283, 189] on link "Necklaces" at bounding box center [322, 193] width 111 height 10
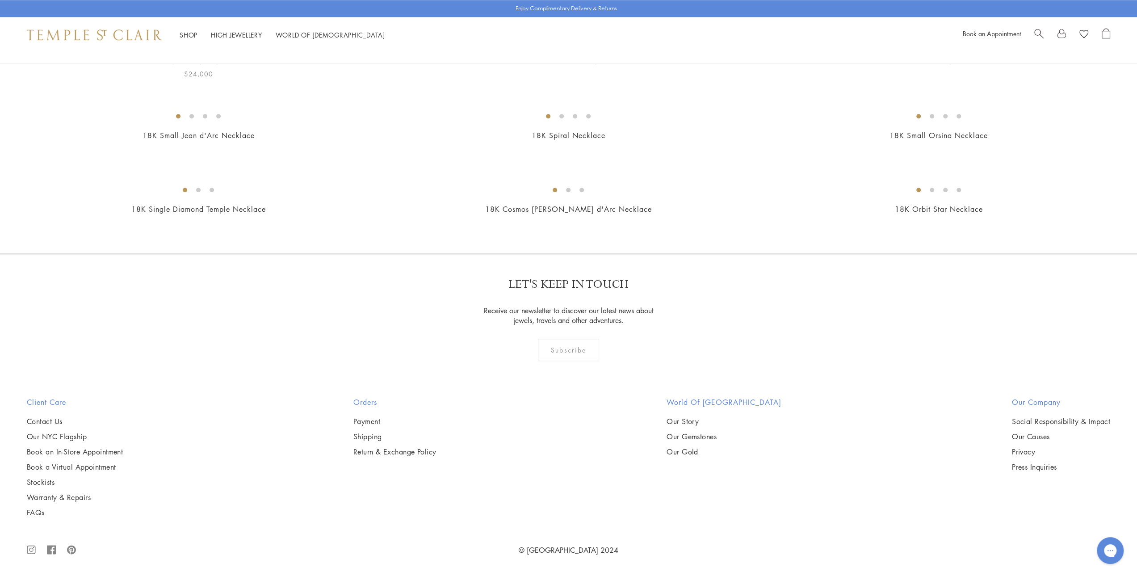
scroll to position [4960, 0]
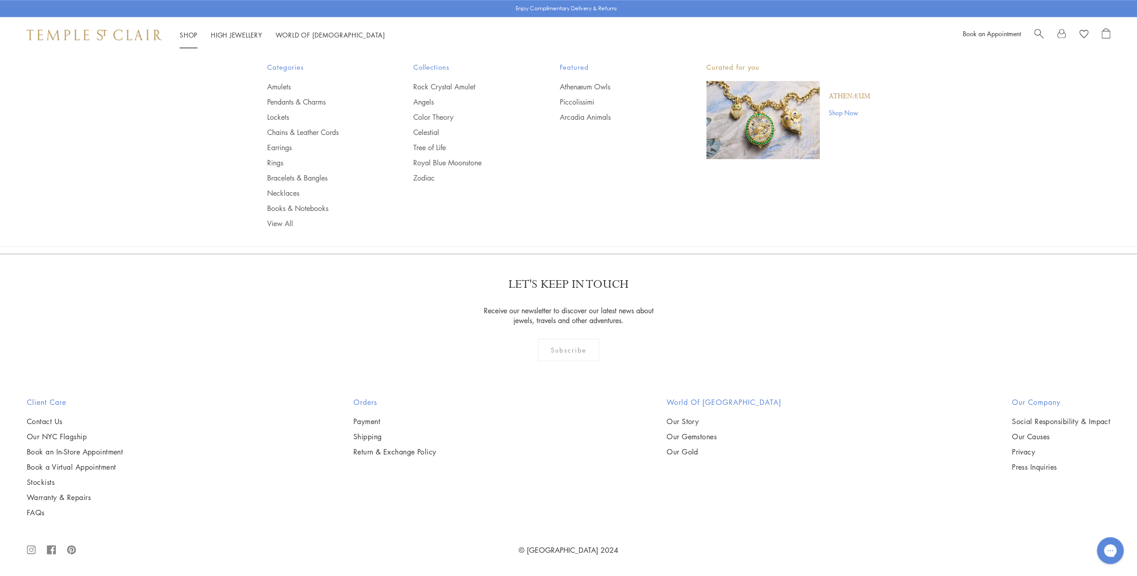
click at [181, 31] on li "Shop Shop Categories Amulets Pendants & Charms Lockets Chains & Leather Cords E…" at bounding box center [189, 34] width 18 height 11
click at [310, 204] on link "Books & Notebooks" at bounding box center [322, 208] width 111 height 10
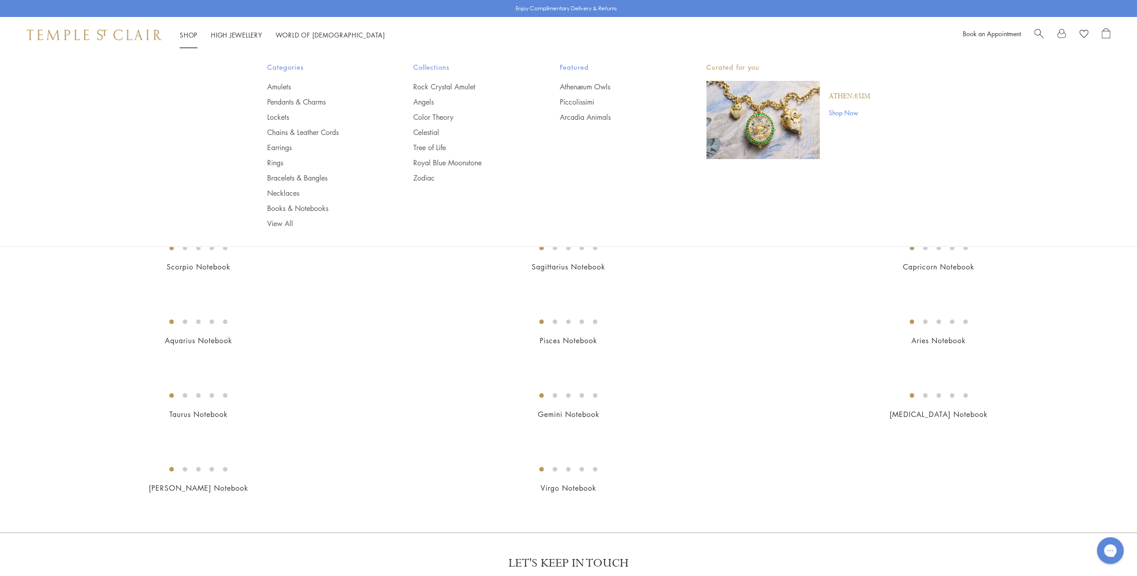
click at [185, 33] on link "Shop Shop" at bounding box center [189, 34] width 18 height 9
click at [442, 160] on link "Royal Blue Moonstone" at bounding box center [468, 163] width 111 height 10
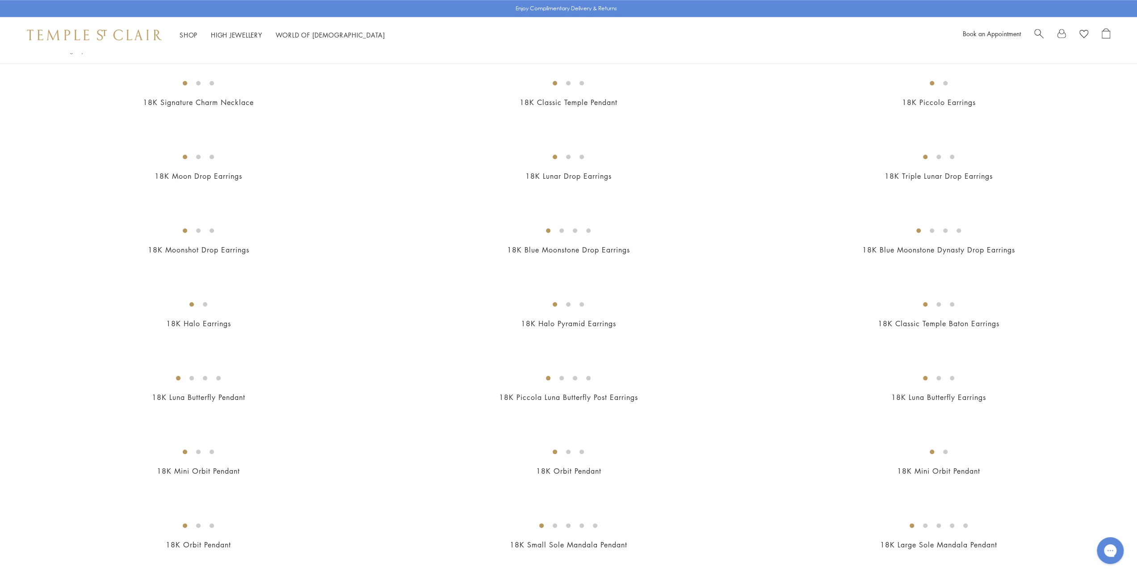
scroll to position [715, 0]
click at [0, 0] on img at bounding box center [0, 0] width 0 height 0
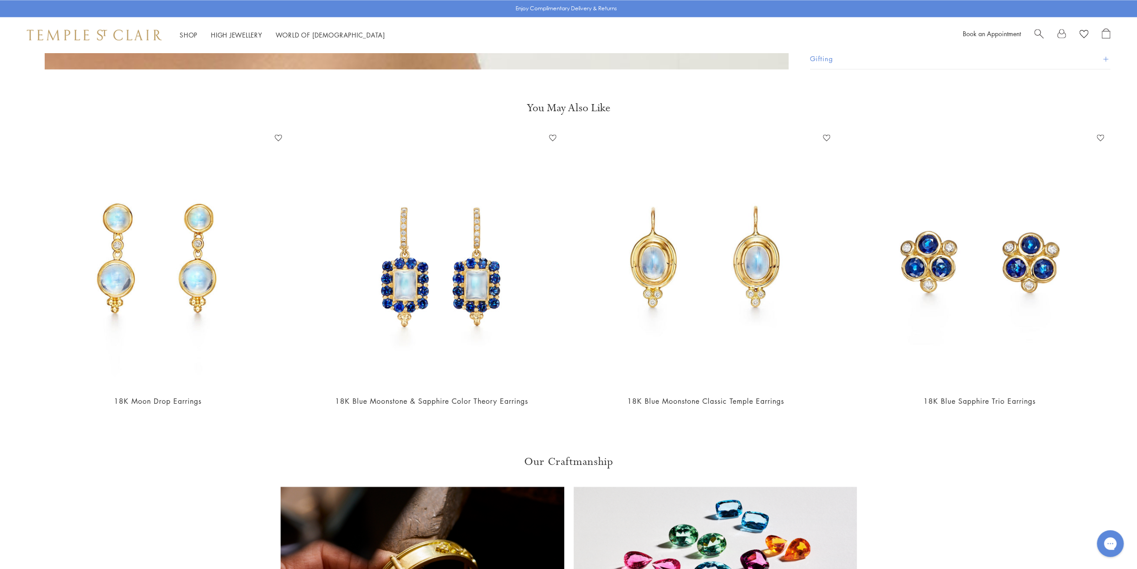
scroll to position [1564, 0]
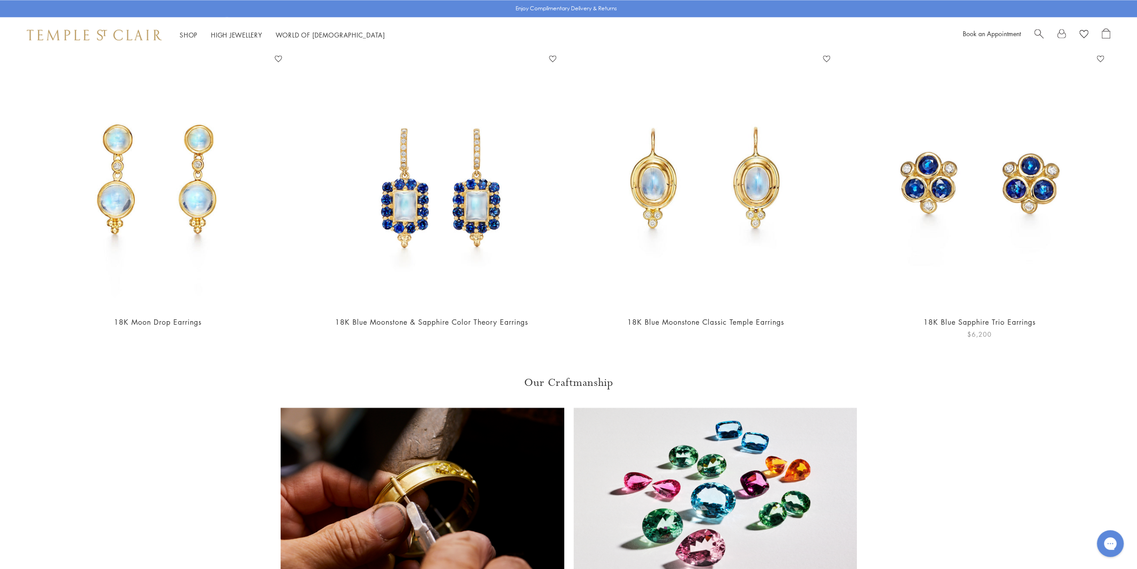
click at [922, 164] on img at bounding box center [980, 180] width 256 height 256
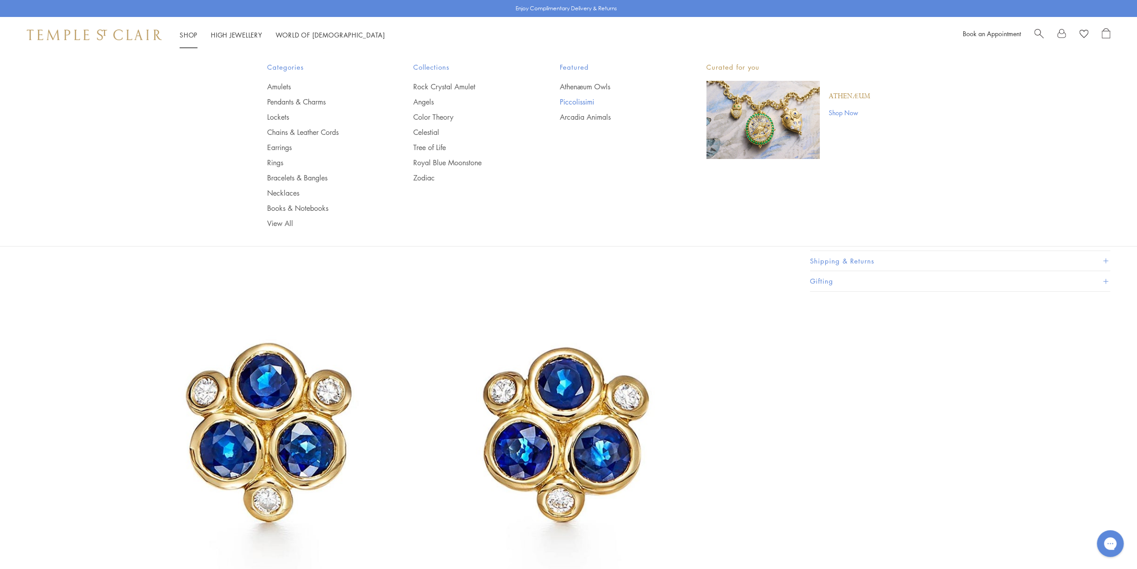
click at [582, 101] on link "Piccolissimi" at bounding box center [615, 102] width 111 height 10
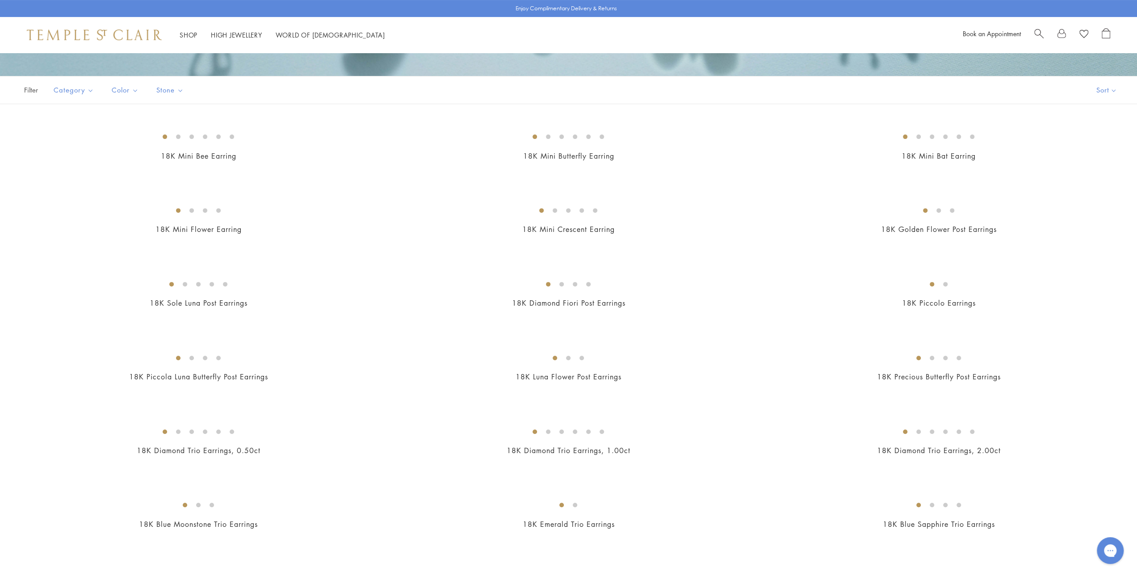
scroll to position [223, 0]
click at [0, 0] on img at bounding box center [0, 0] width 0 height 0
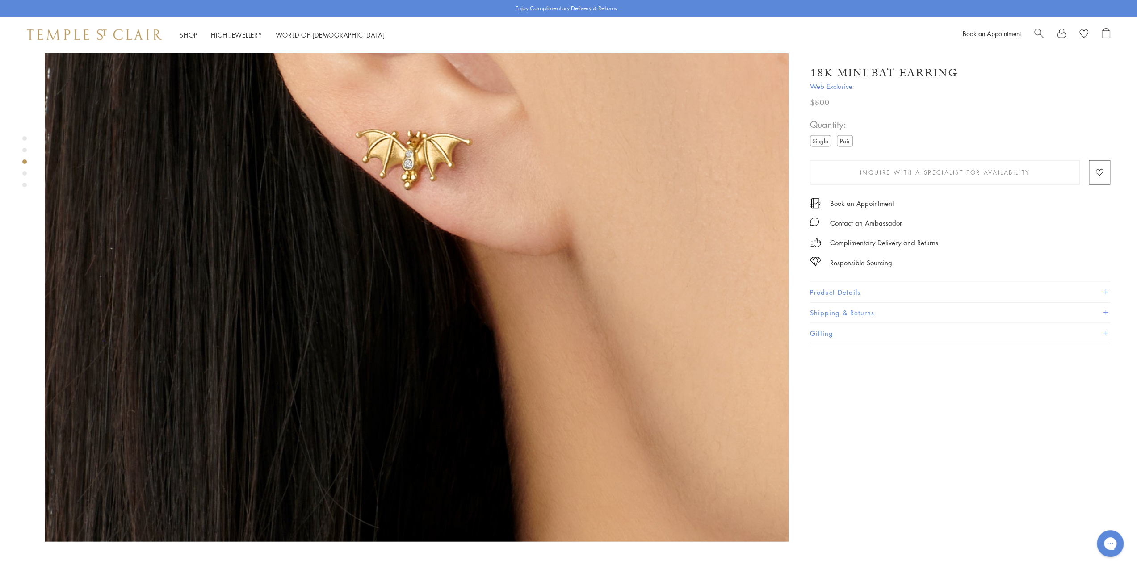
scroll to position [1832, 0]
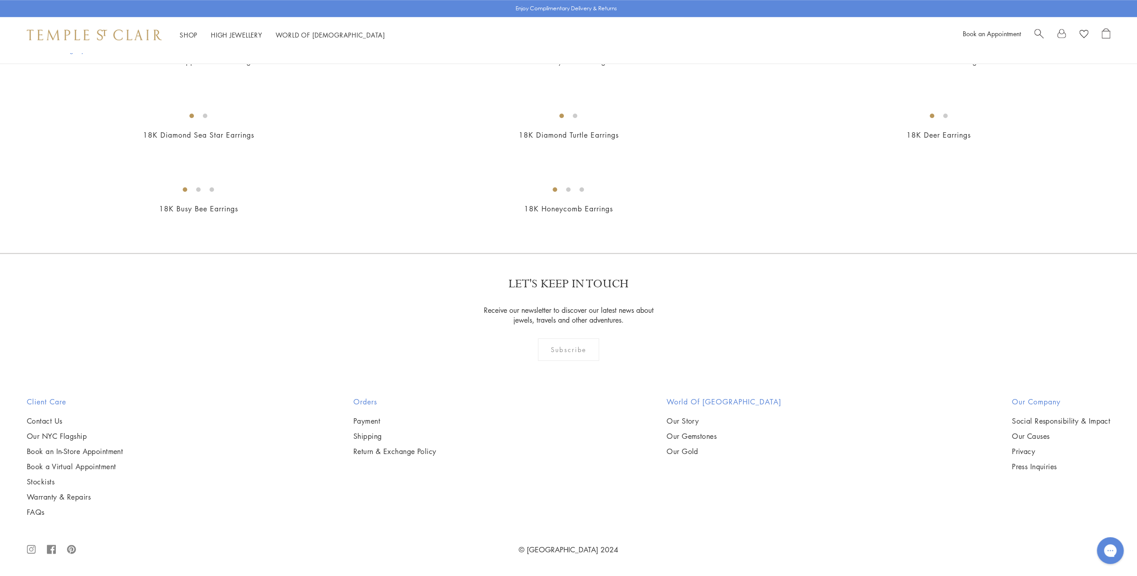
scroll to position [1117, 0]
click at [0, 0] on img at bounding box center [0, 0] width 0 height 0
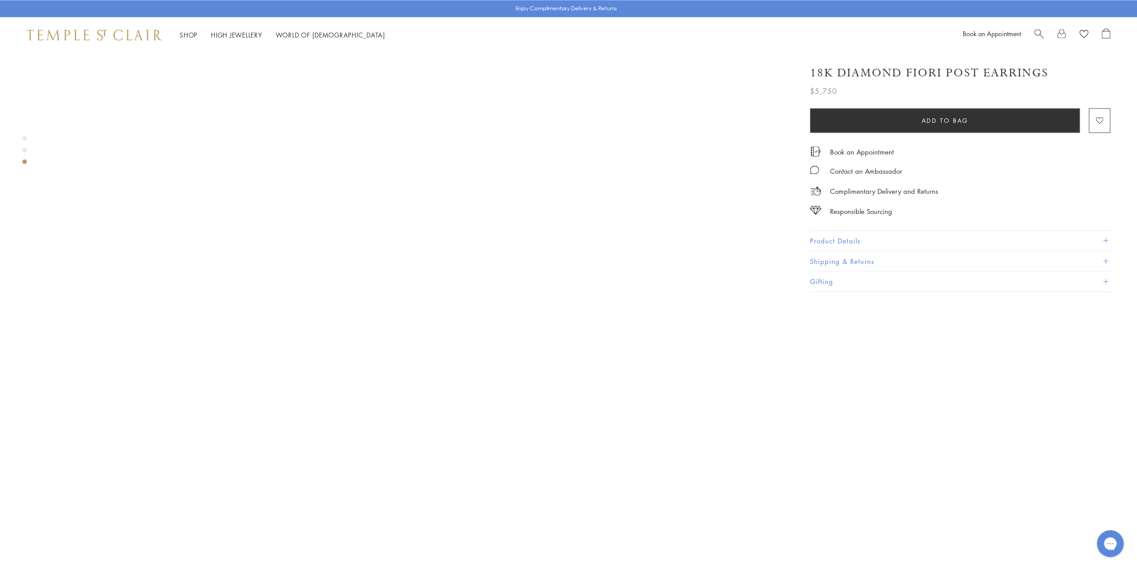
scroll to position [1698, 0]
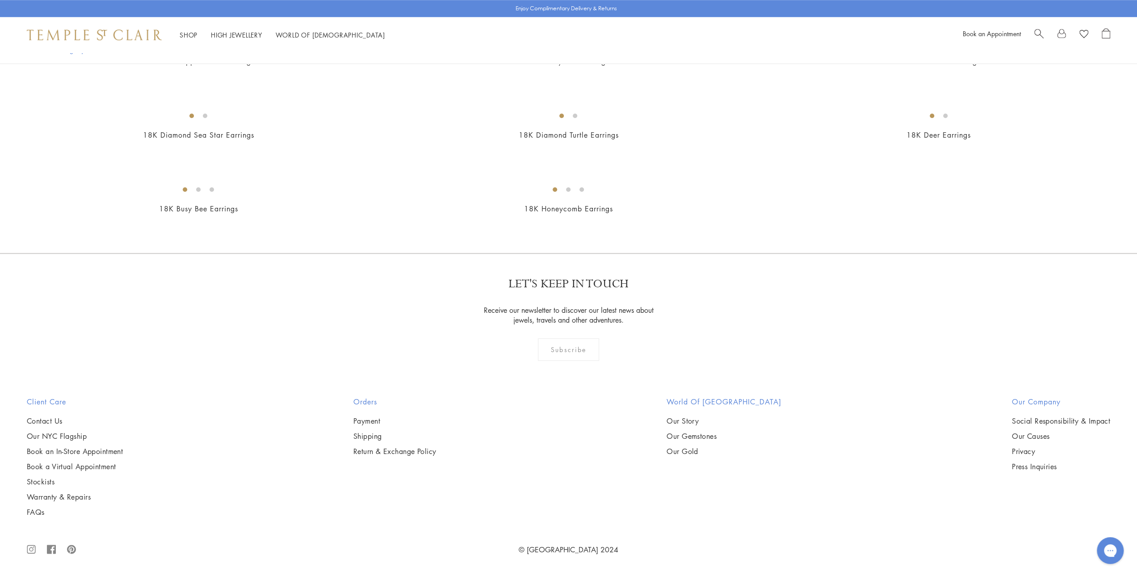
scroll to position [1475, 0]
click at [0, 0] on img at bounding box center [0, 0] width 0 height 0
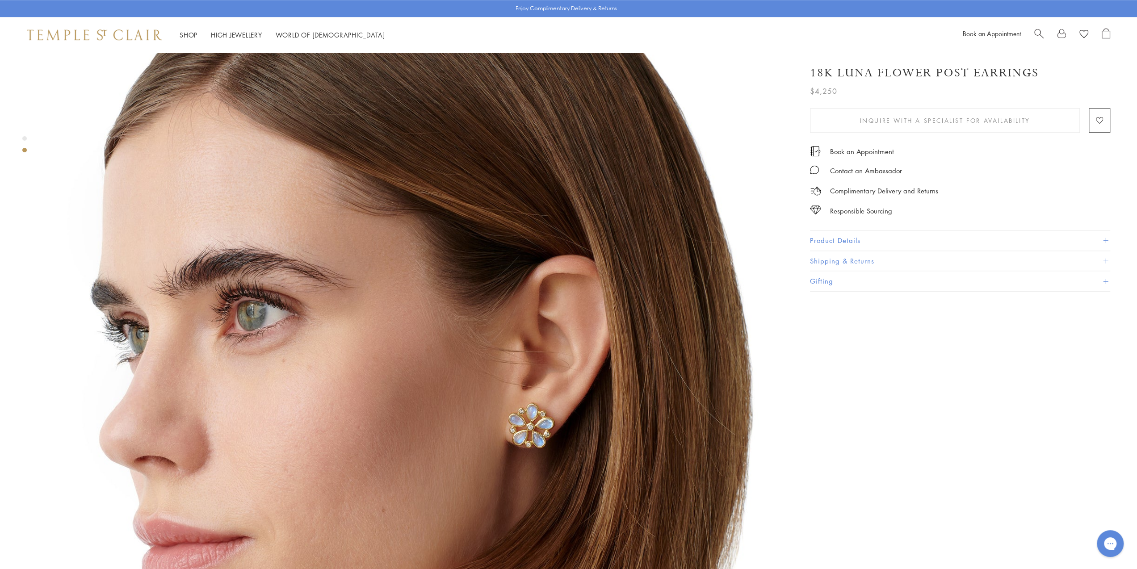
scroll to position [760, 0]
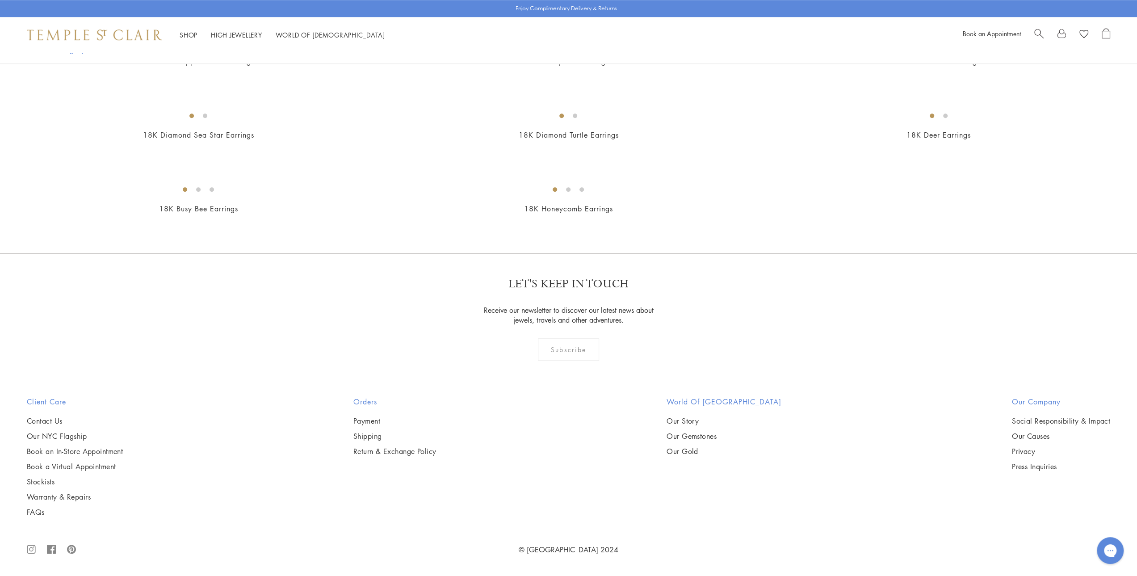
scroll to position [3791, 0]
